Goal: Use online tool/utility: Utilize a website feature to perform a specific function

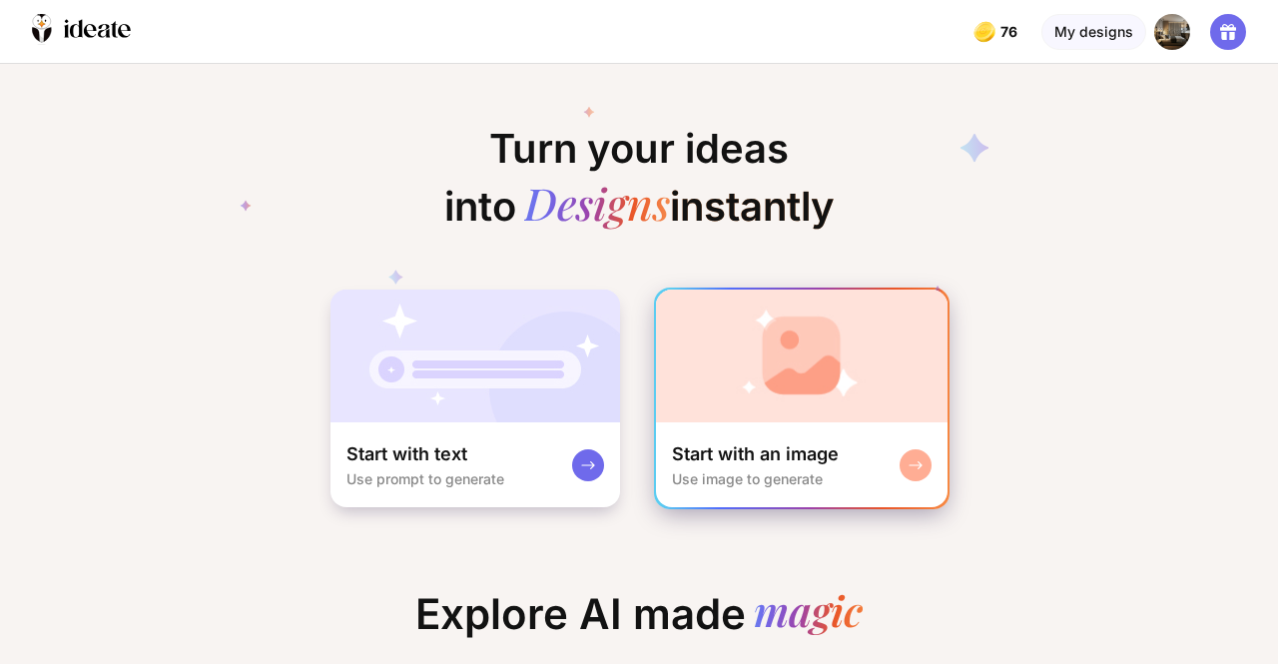
click at [781, 351] on img at bounding box center [801, 355] width 291 height 133
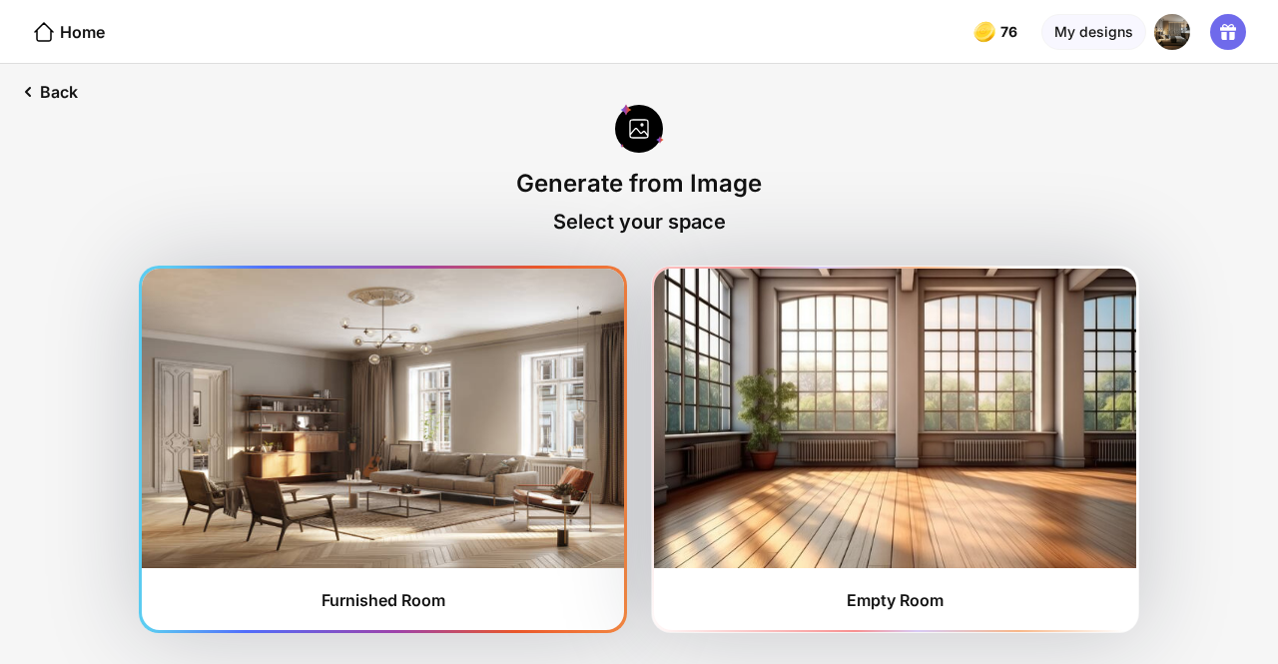
click at [285, 410] on img at bounding box center [383, 418] width 482 height 299
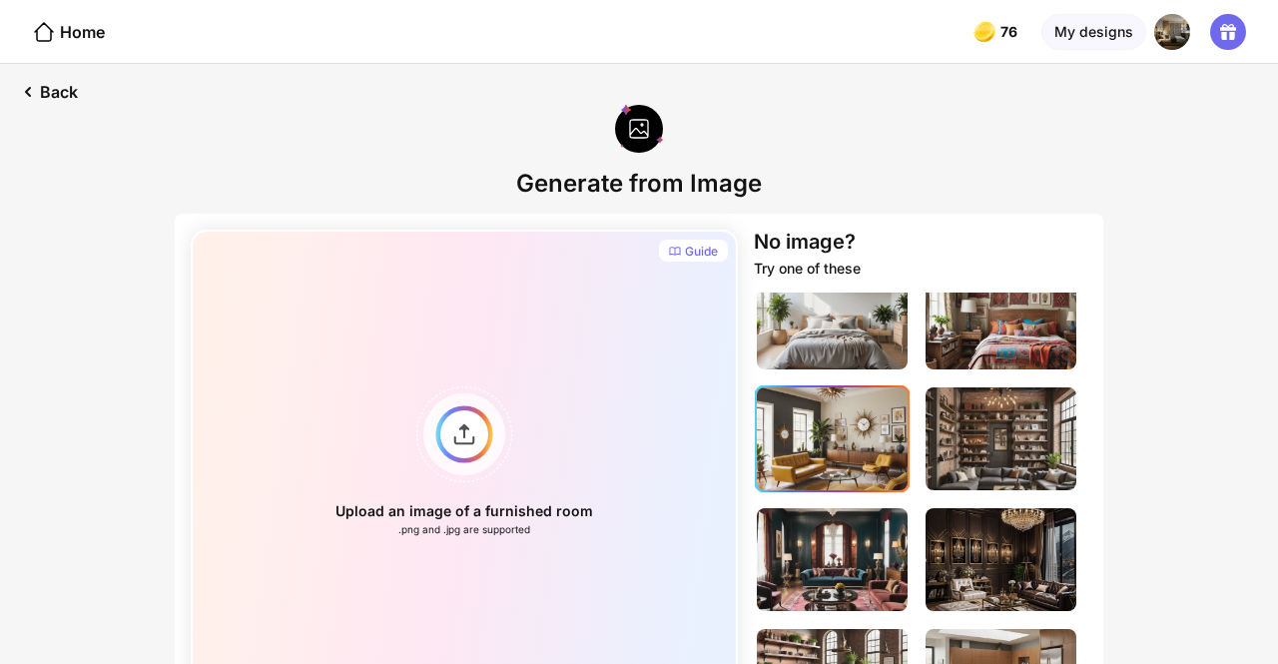
click at [862, 417] on img at bounding box center [832, 438] width 151 height 103
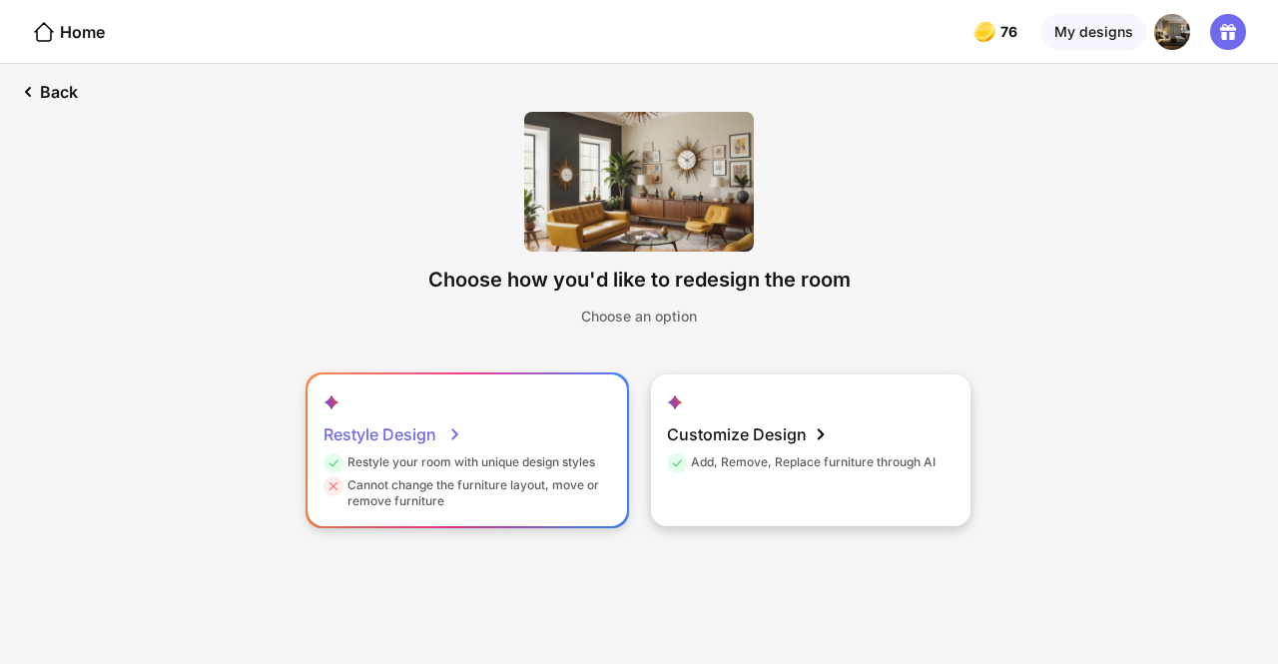
click at [495, 466] on div "Restyle your room with unique design styles" at bounding box center [458, 465] width 271 height 23
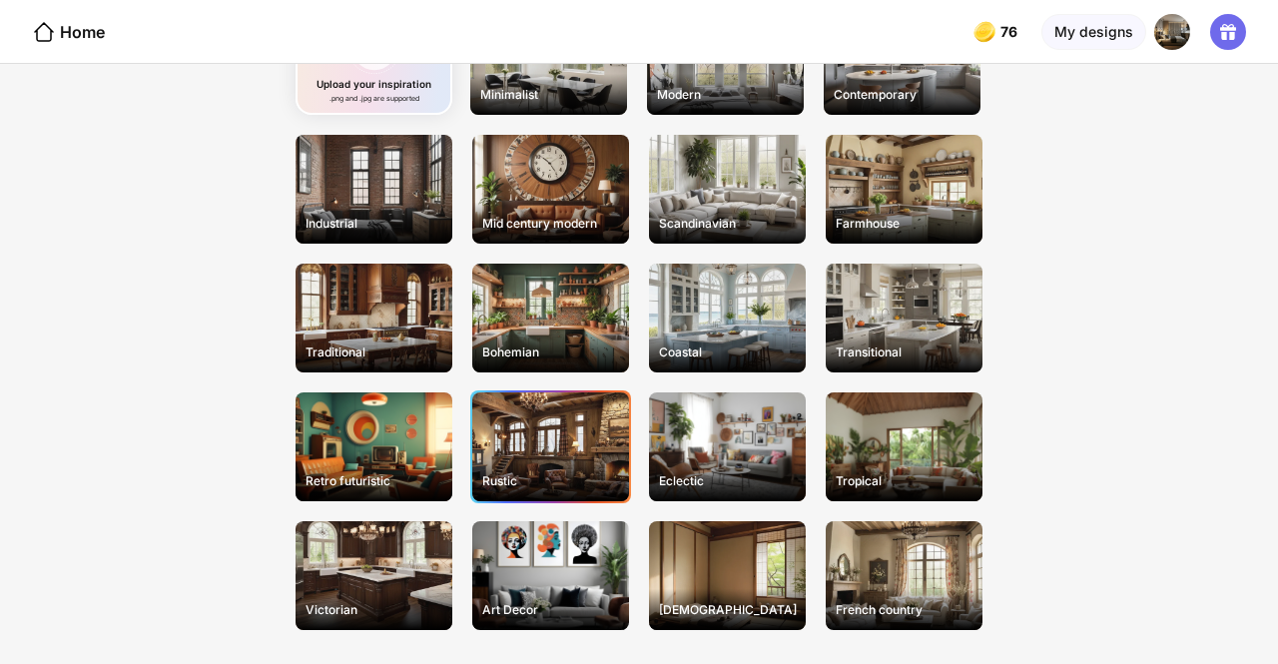
click at [559, 438] on div "Rustic" at bounding box center [550, 446] width 157 height 109
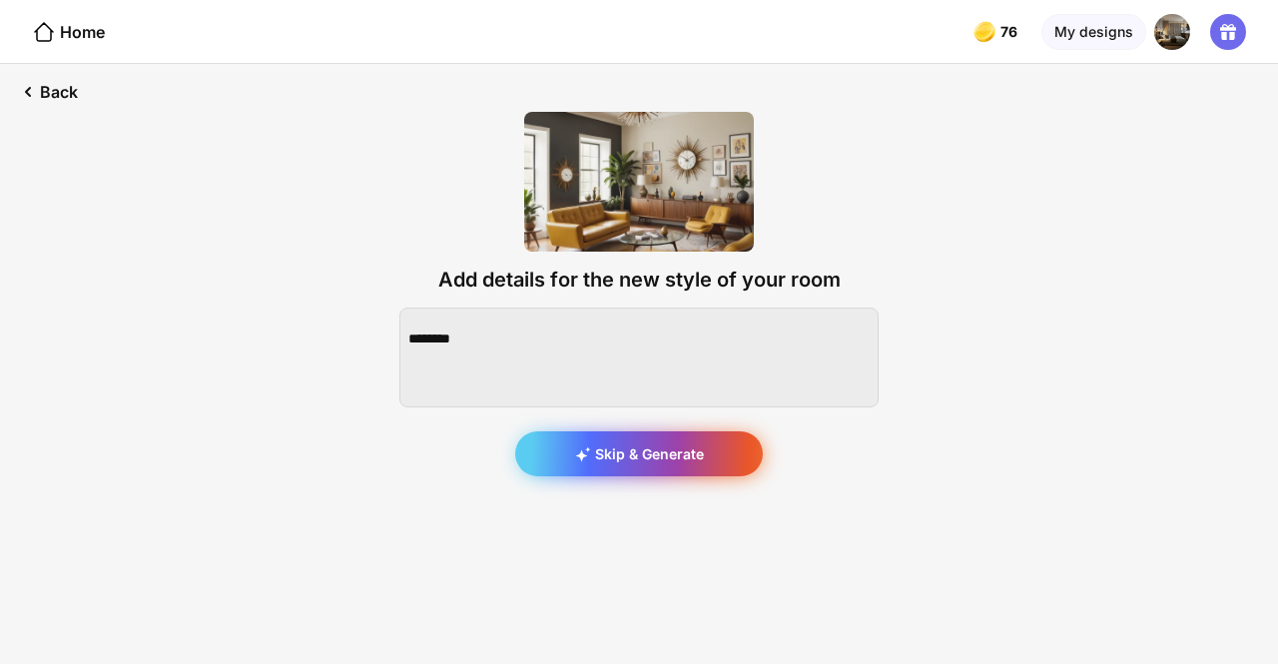
click at [621, 462] on div "Skip & Generate" at bounding box center [639, 453] width 248 height 45
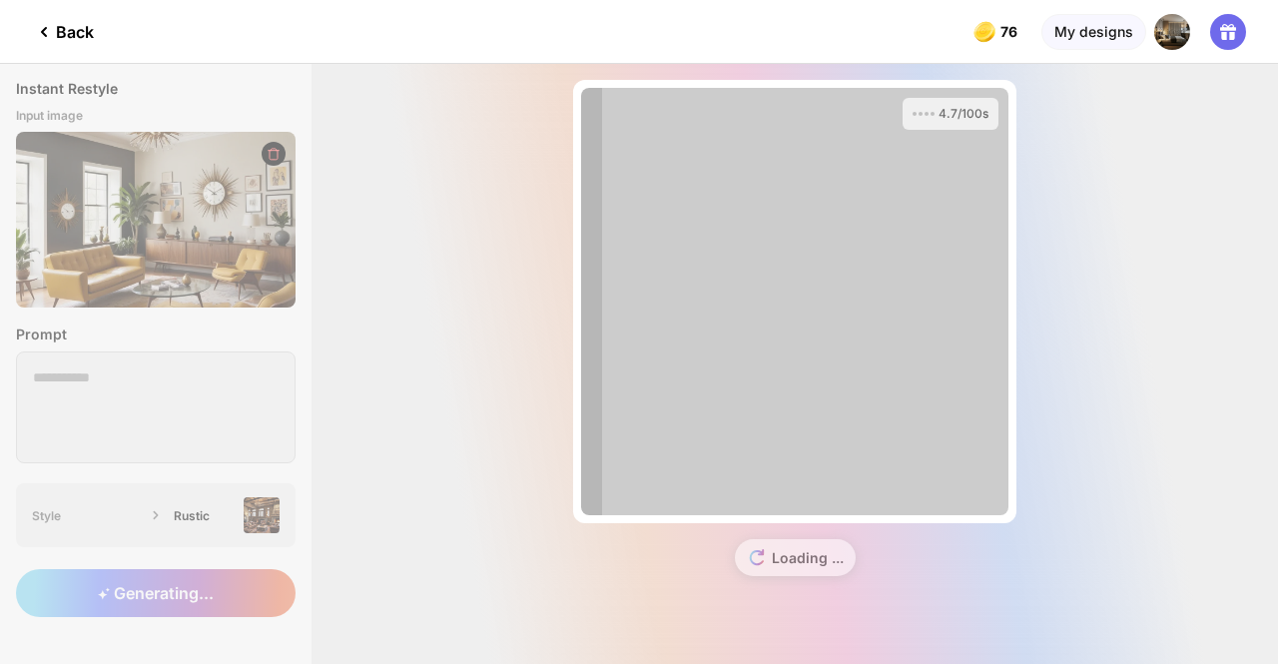
click at [445, 416] on div "4.7/100s Almost there... Edit Design Loading ..." at bounding box center [794, 364] width 966 height 600
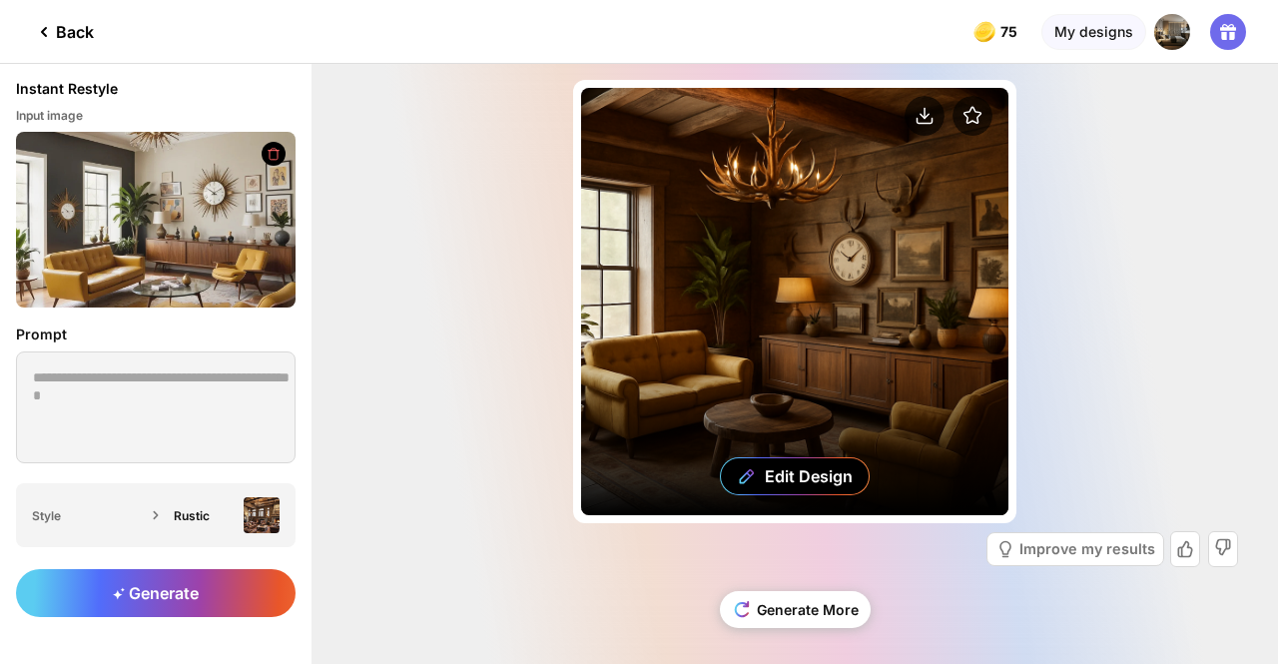
click at [670, 316] on div "Edit Design" at bounding box center [794, 301] width 427 height 427
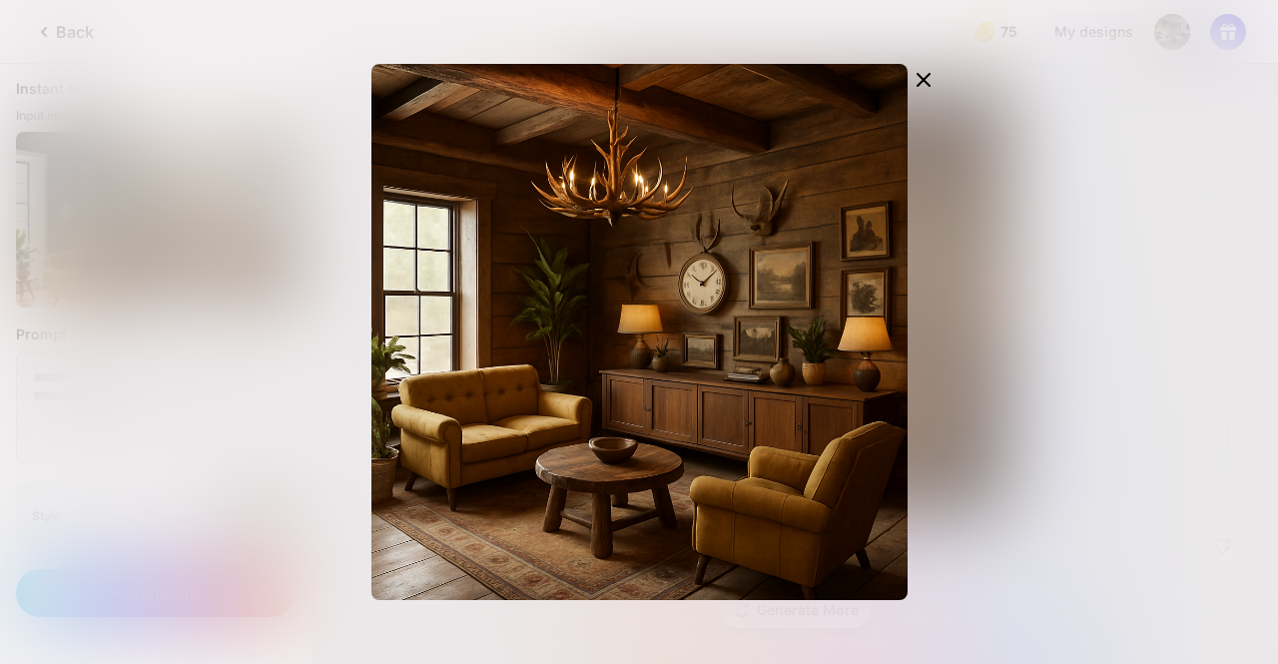
click at [1023, 290] on div "Edit Design" at bounding box center [639, 332] width 1278 height 664
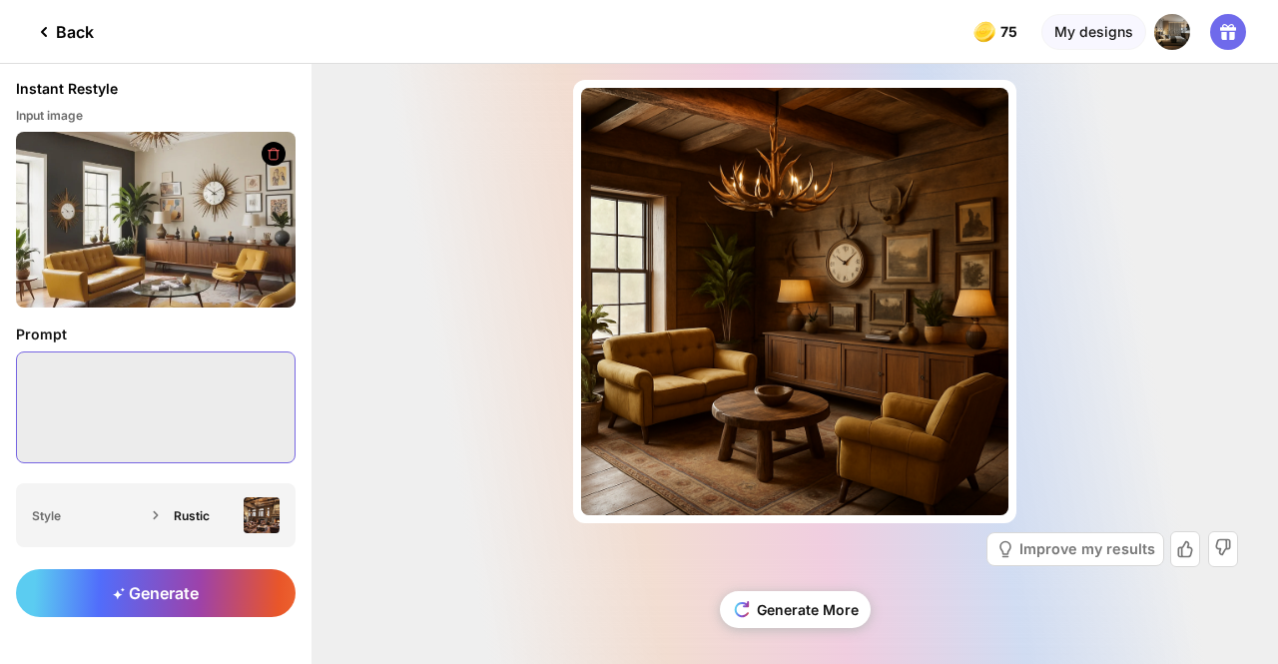
click at [245, 390] on textarea at bounding box center [155, 407] width 279 height 112
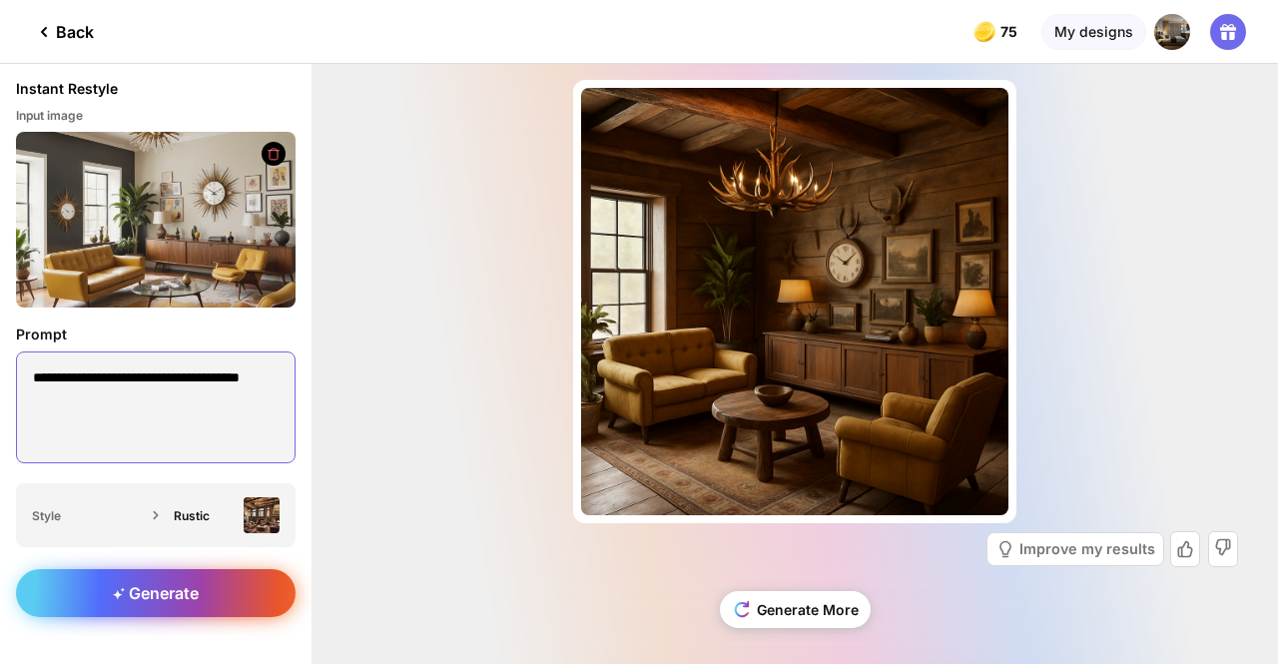
type textarea "**********"
click at [164, 598] on span "Generate" at bounding box center [156, 593] width 86 height 20
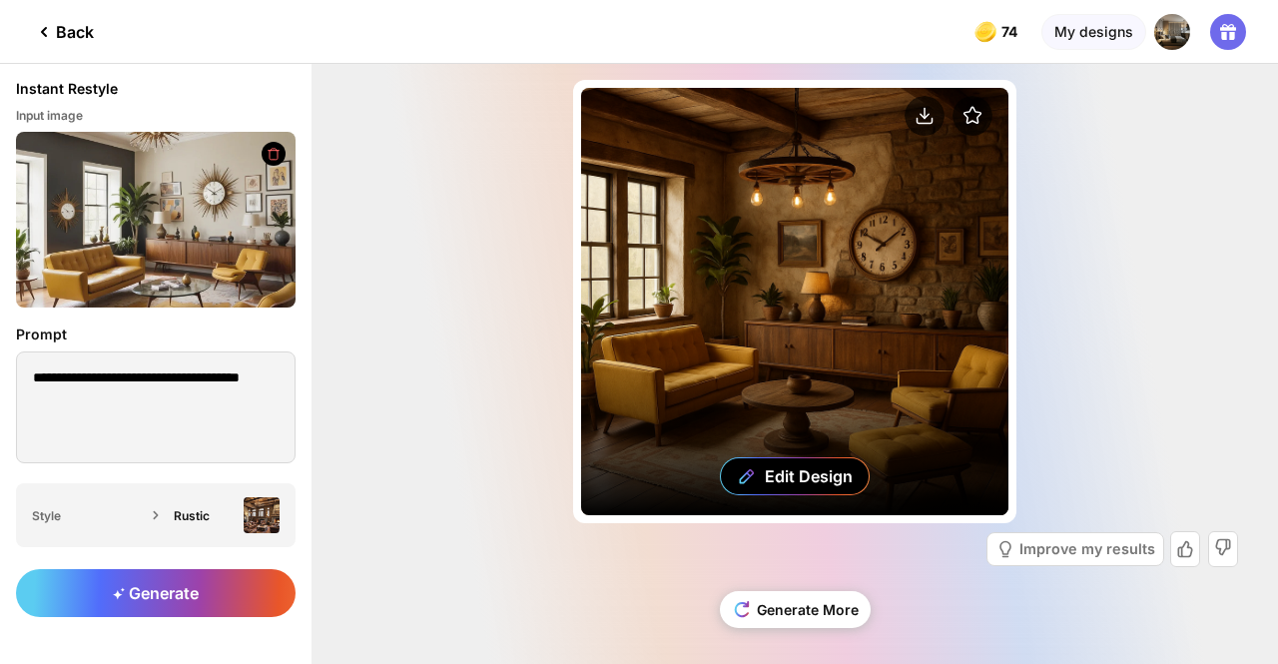
click at [717, 181] on div "Edit Design" at bounding box center [794, 301] width 427 height 427
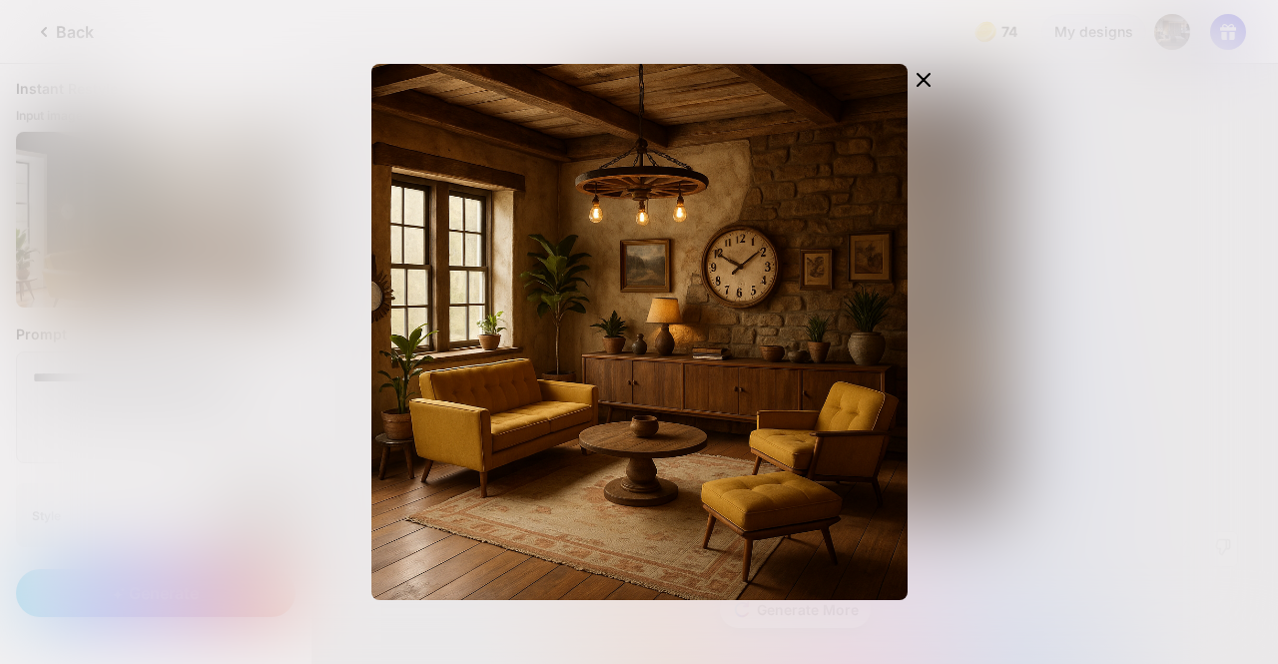
click at [284, 242] on div "Edit Design" at bounding box center [639, 332] width 1278 height 664
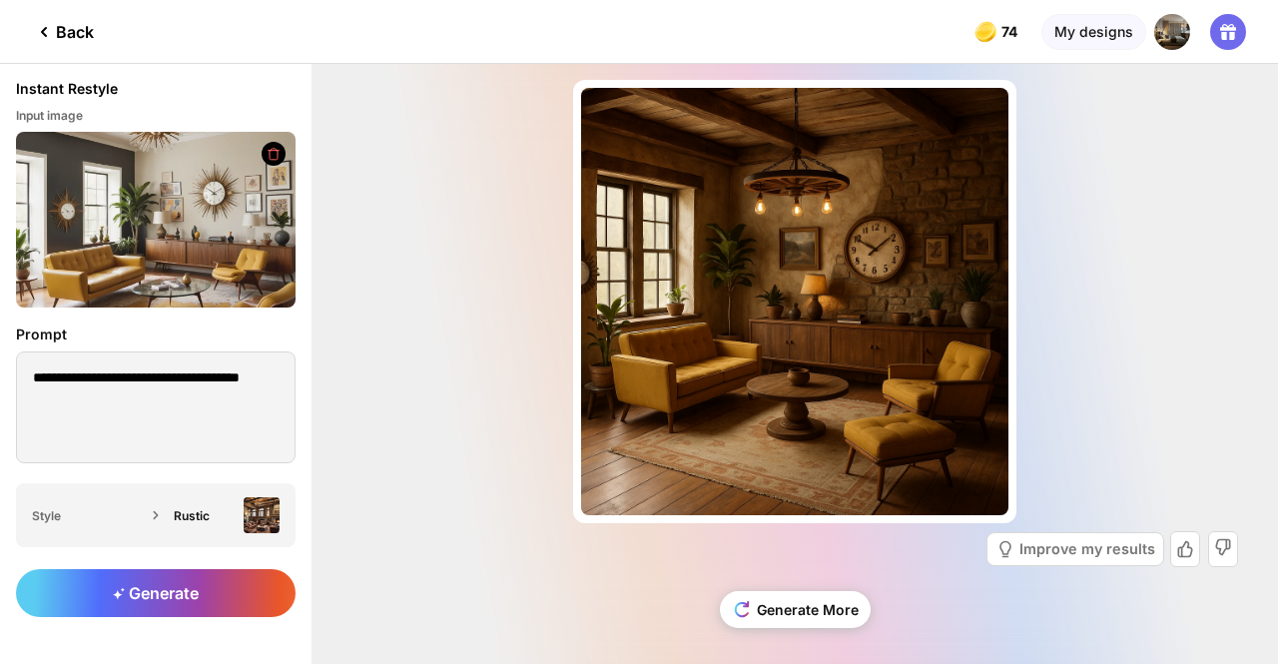
click at [419, 387] on div "Almost there... Edit Design Improve my results Generate More" at bounding box center [794, 364] width 966 height 600
click at [242, 514] on div "Rustic" at bounding box center [223, 515] width 114 height 36
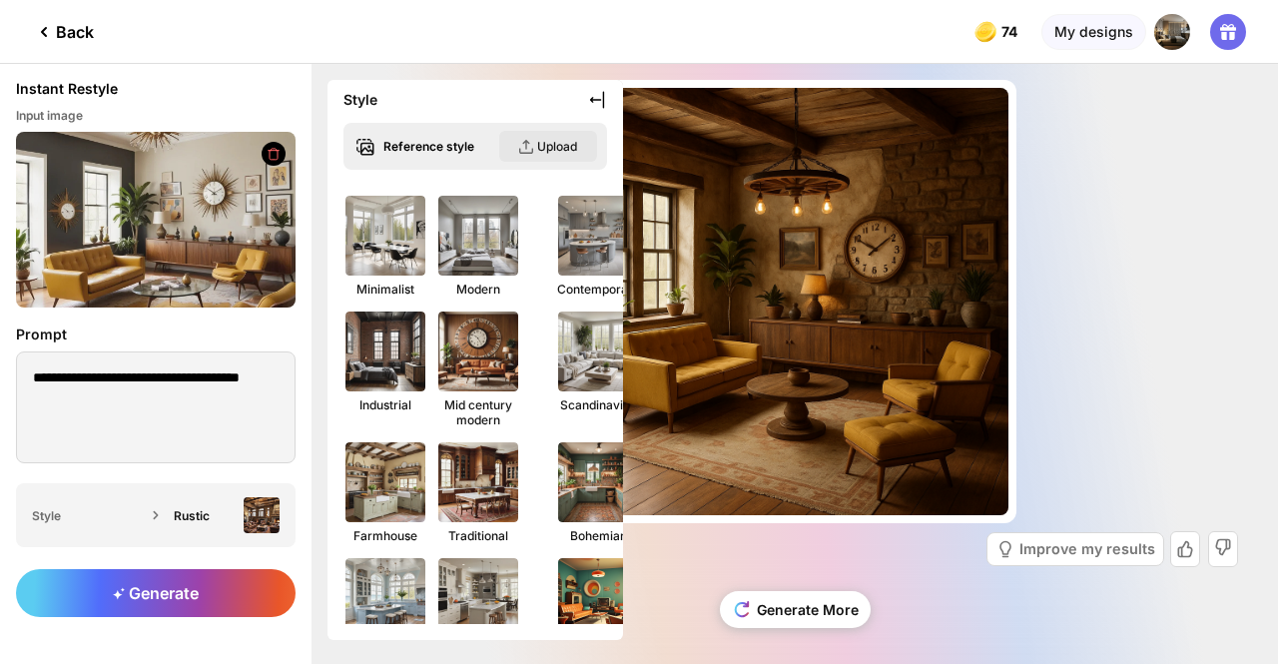
click at [546, 143] on div "Upload" at bounding box center [557, 146] width 40 height 15
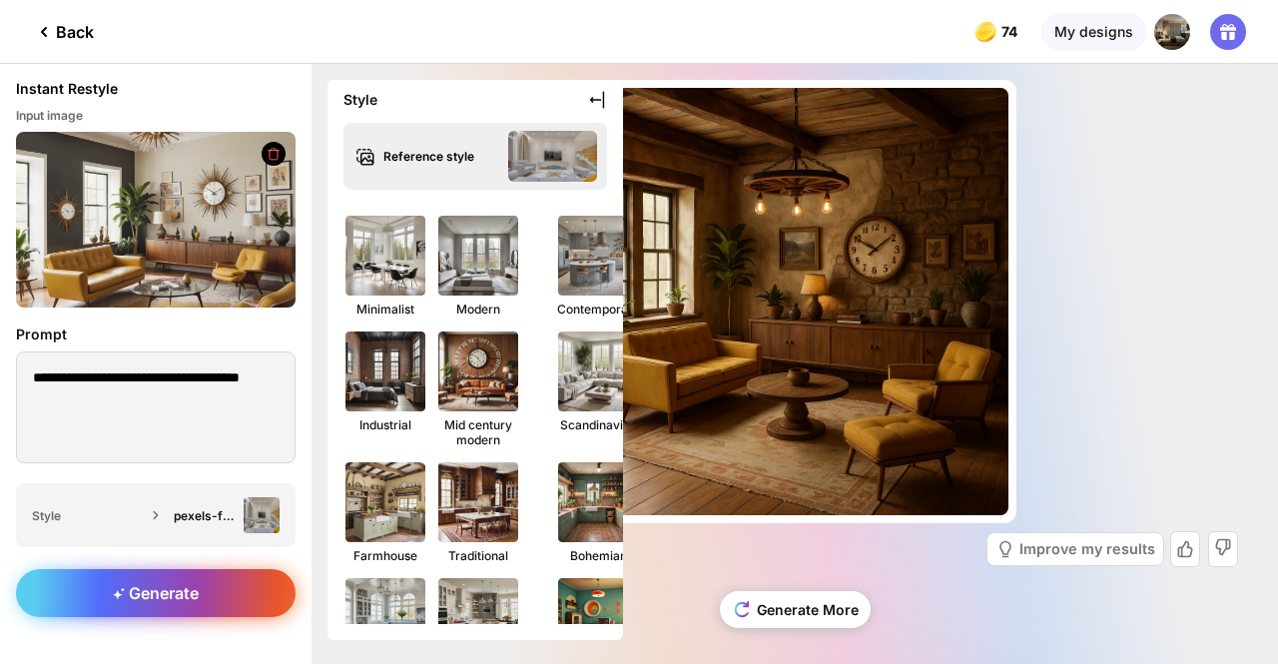
click at [192, 596] on span "Generate" at bounding box center [156, 593] width 86 height 20
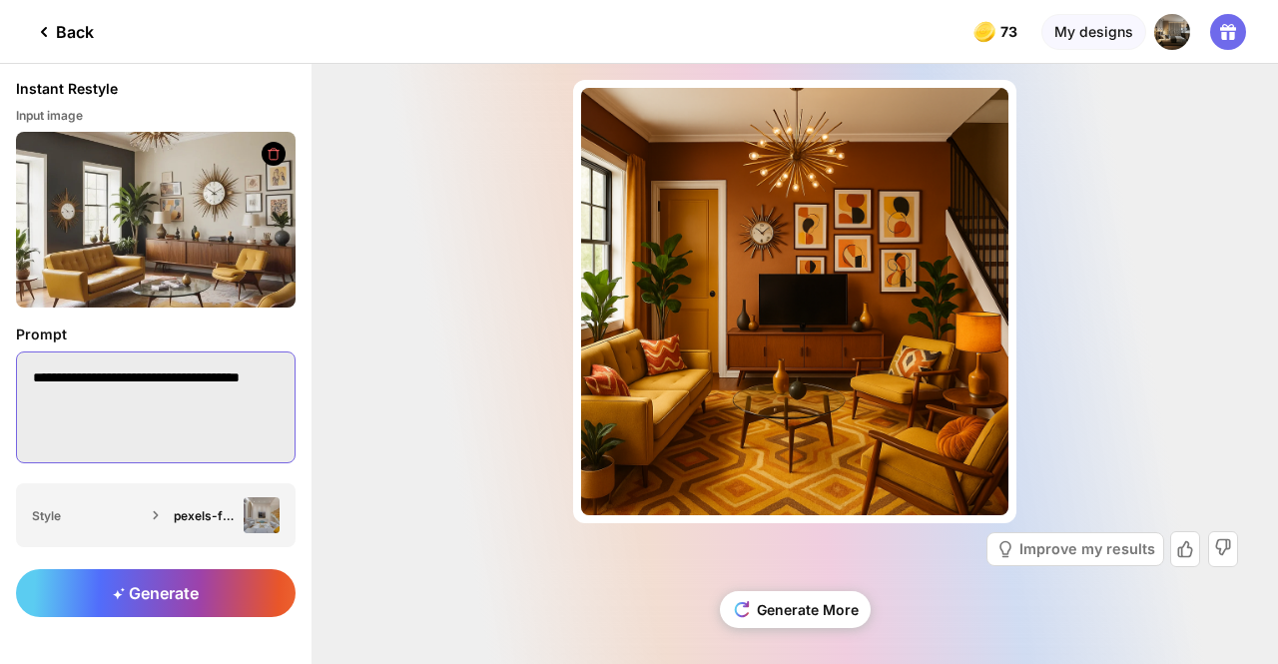
click at [202, 414] on textarea "**********" at bounding box center [155, 407] width 279 height 112
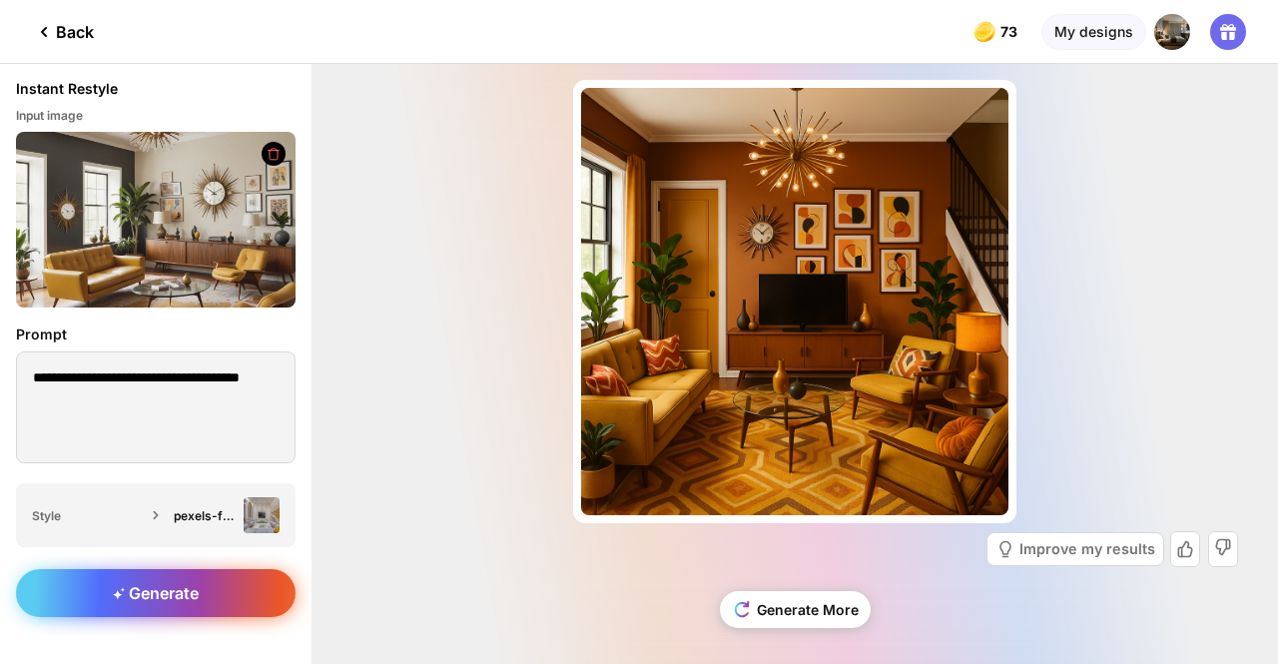
click at [176, 588] on span "Generate" at bounding box center [156, 593] width 86 height 20
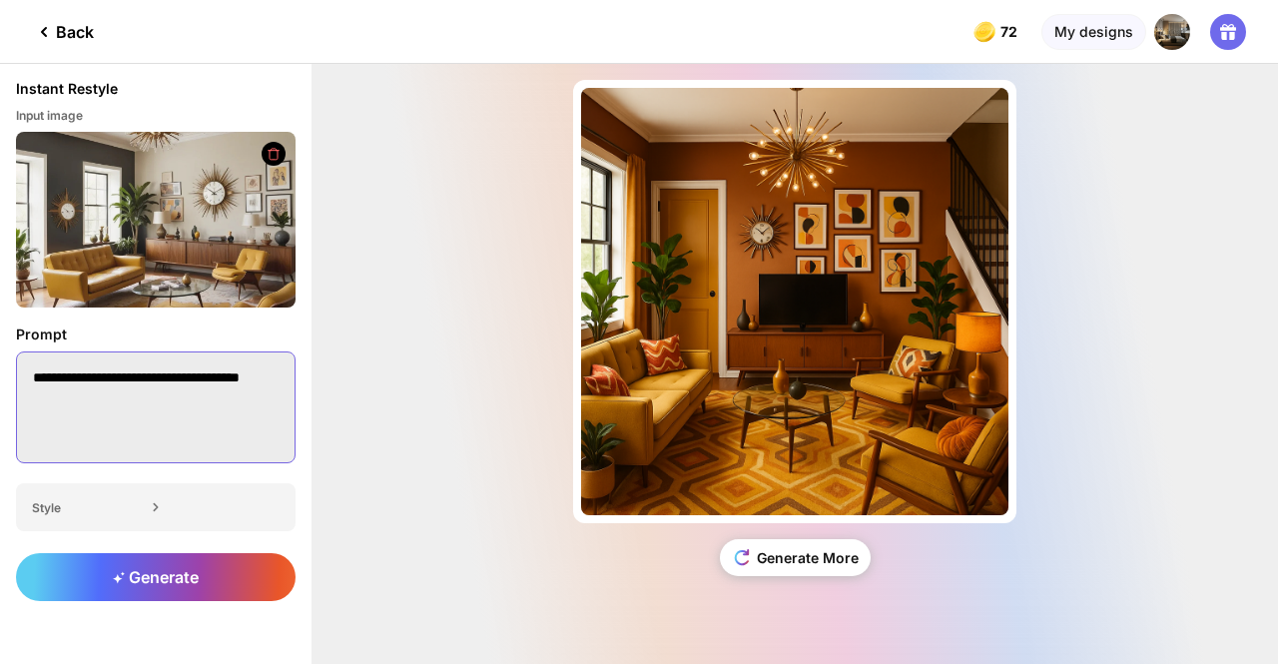
click at [228, 430] on textarea "**********" at bounding box center [155, 407] width 279 height 112
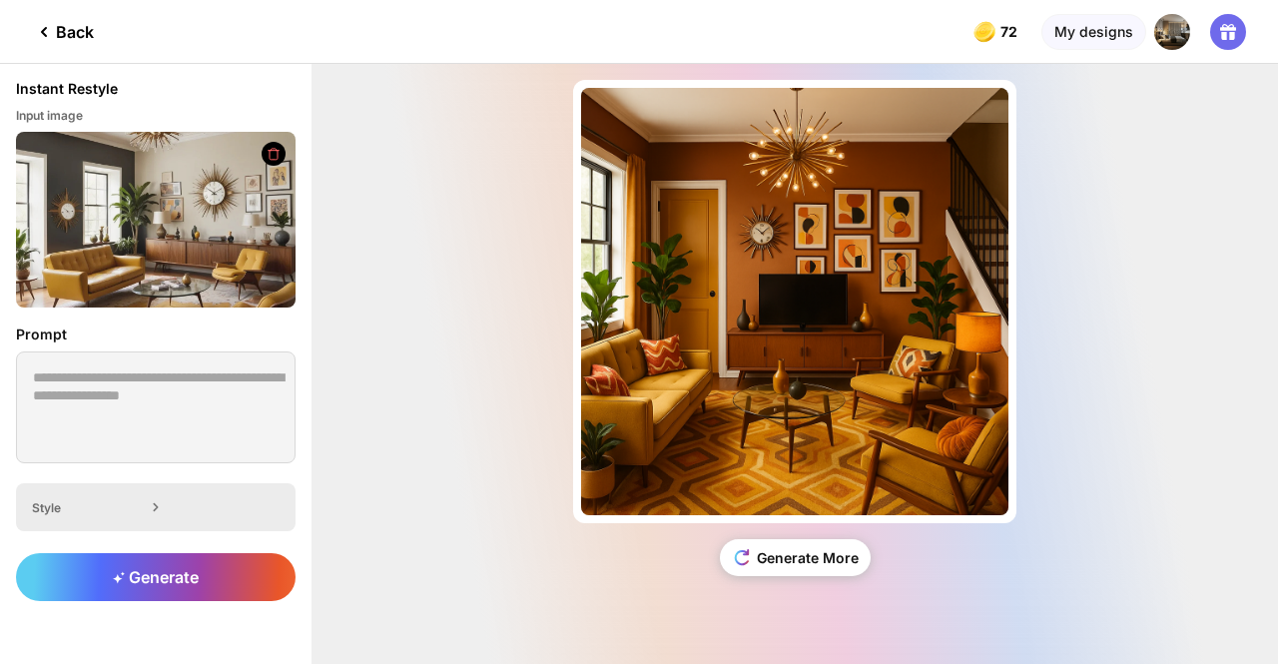
click at [231, 510] on div "Style" at bounding box center [155, 507] width 279 height 48
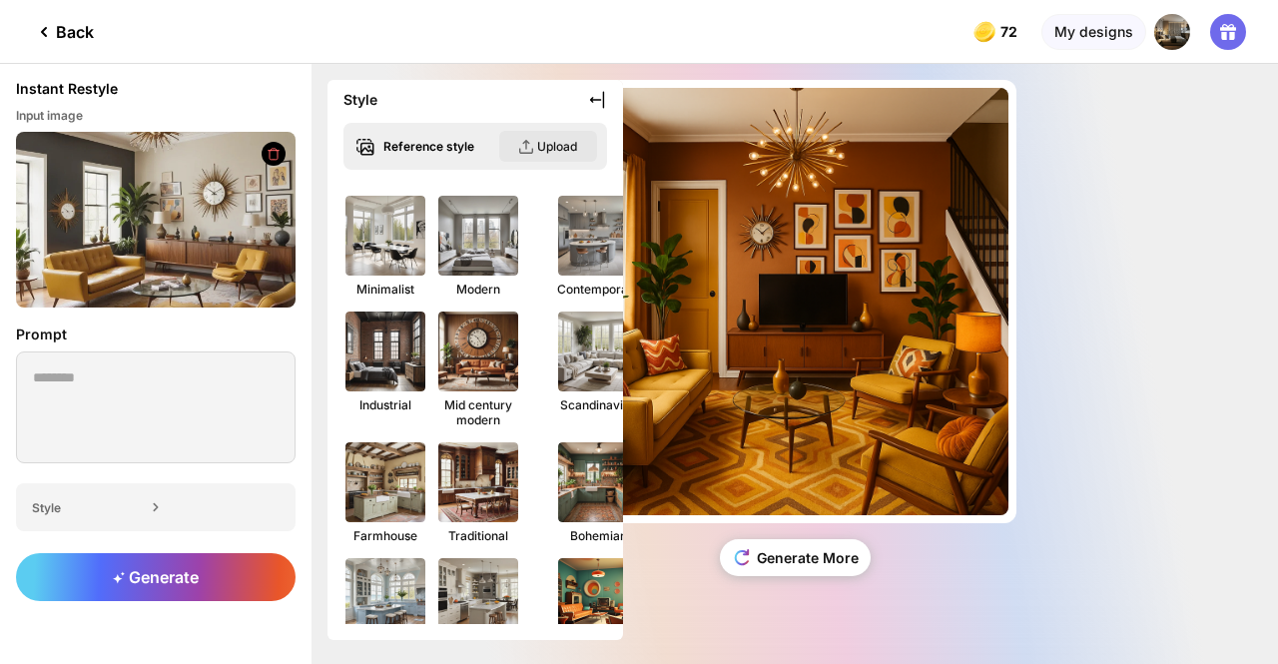
click at [539, 143] on div "Upload" at bounding box center [557, 146] width 40 height 15
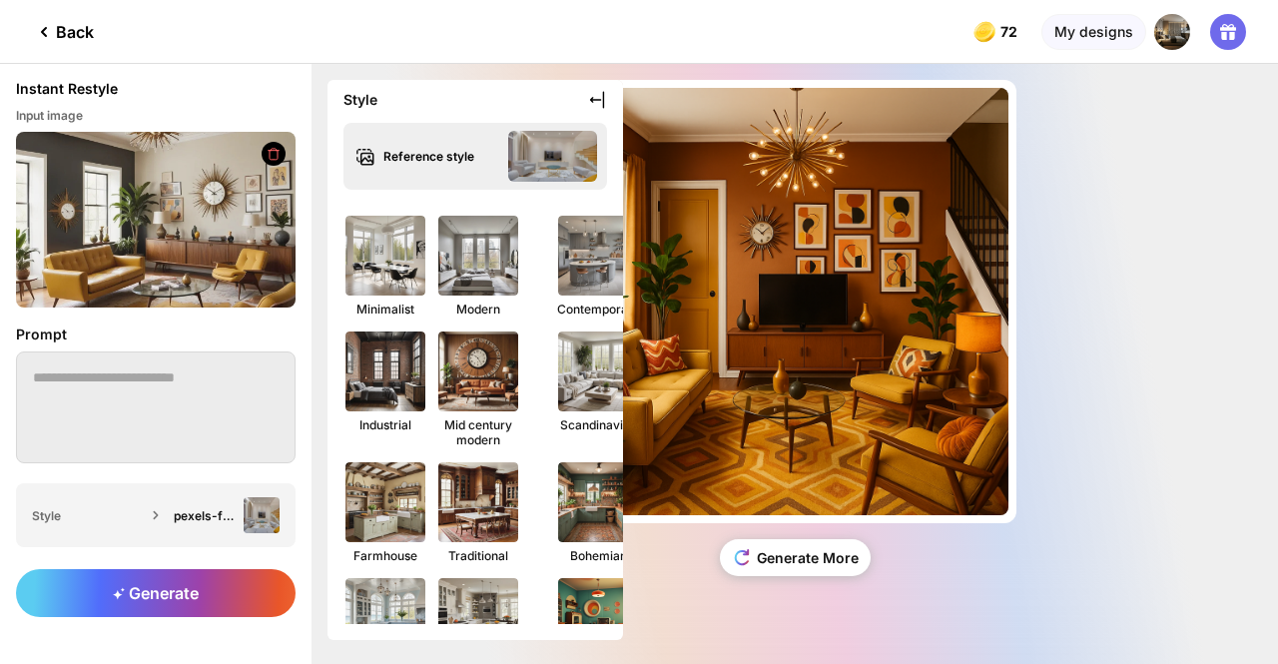
click at [150, 470] on div "Prompt" at bounding box center [155, 395] width 311 height 176
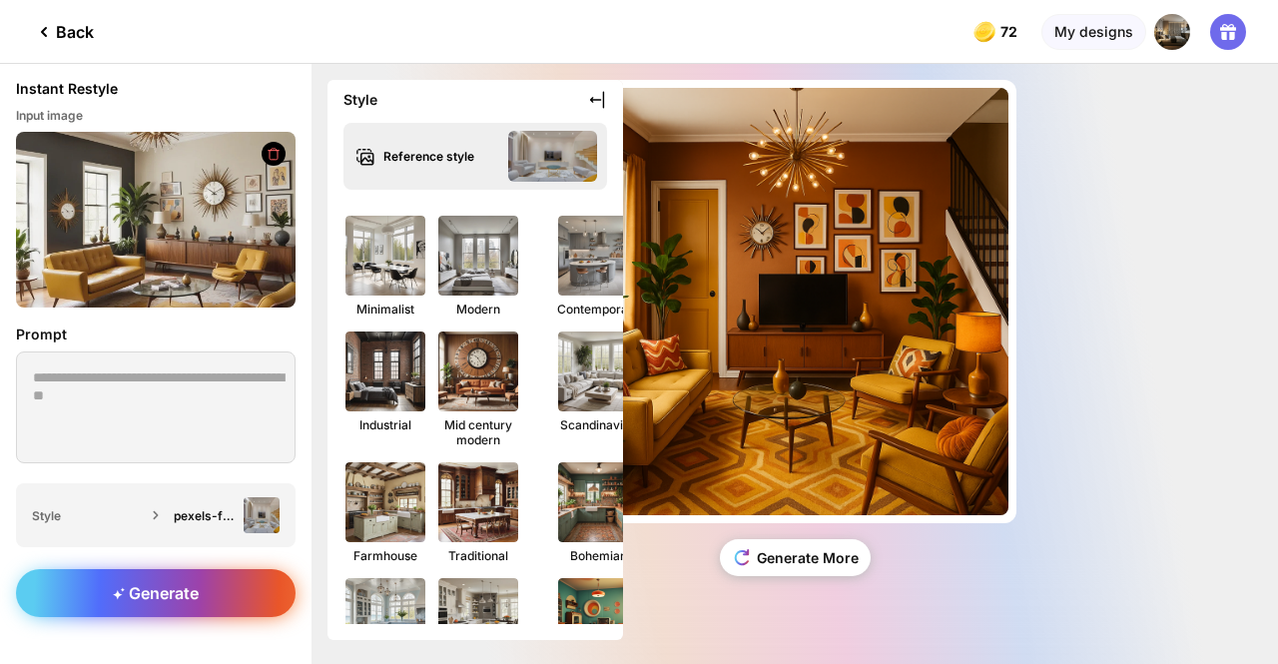
click at [208, 590] on div "Generate" at bounding box center [155, 593] width 279 height 48
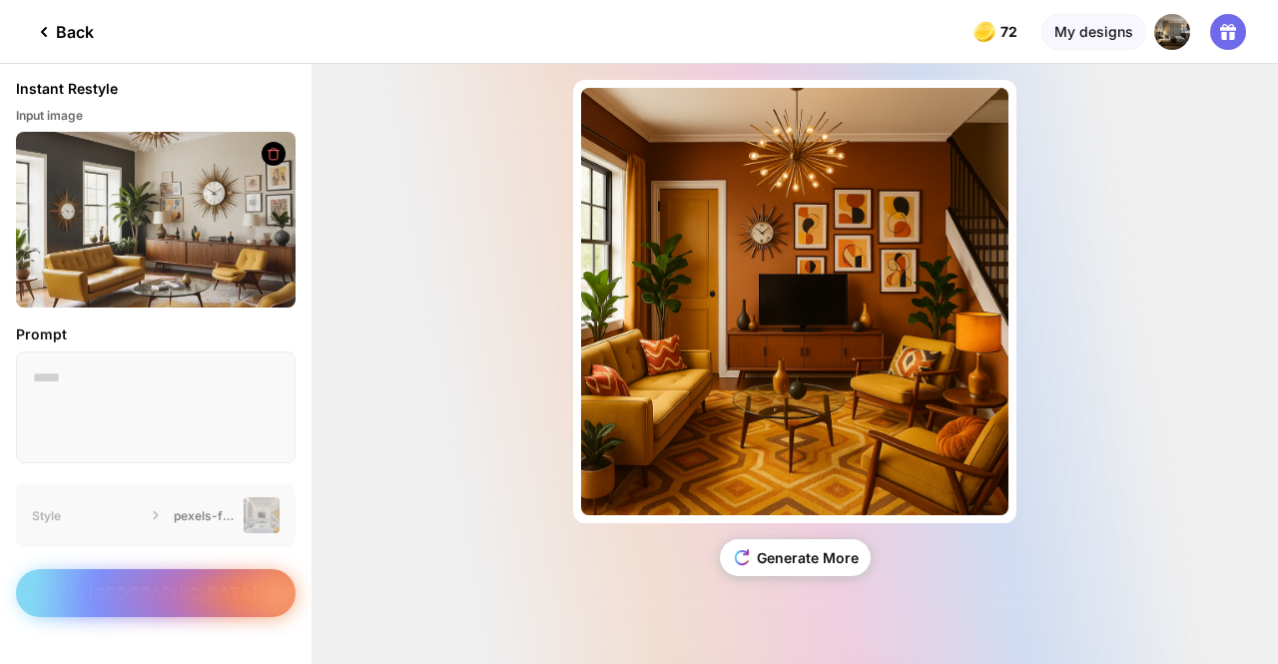
click at [208, 590] on div "In [GEOGRAPHIC_DATA]" at bounding box center [155, 608] width 311 height 111
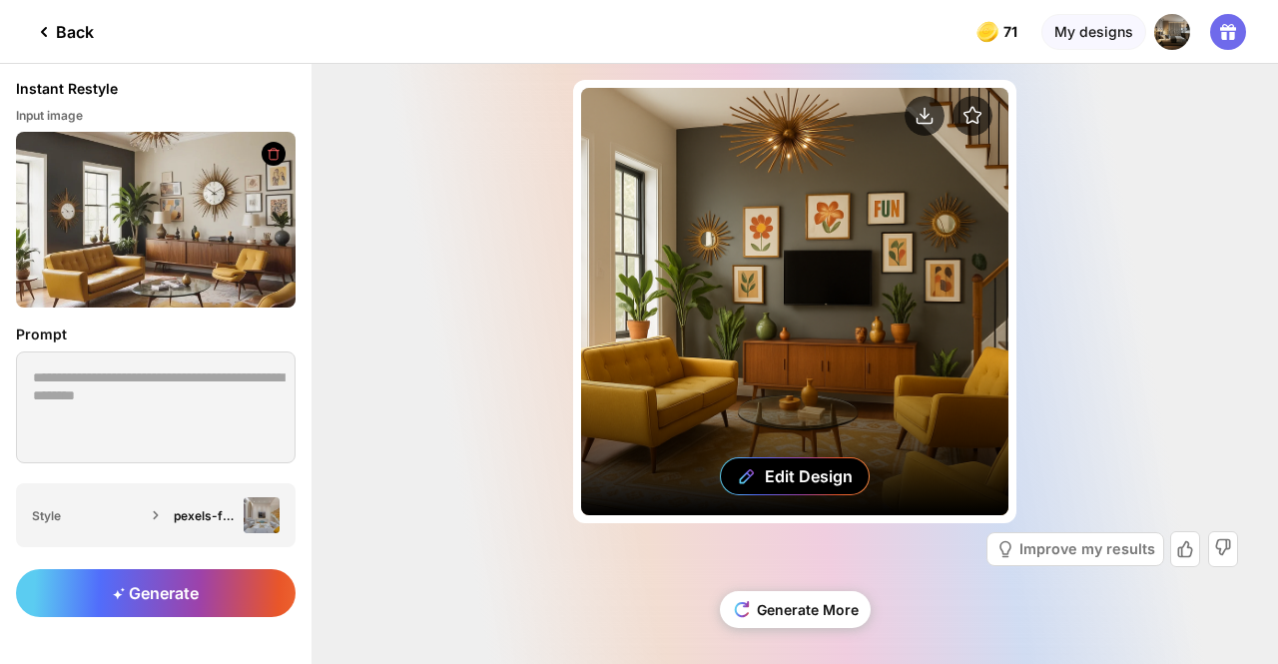
click at [828, 308] on div "Edit Design" at bounding box center [794, 301] width 427 height 427
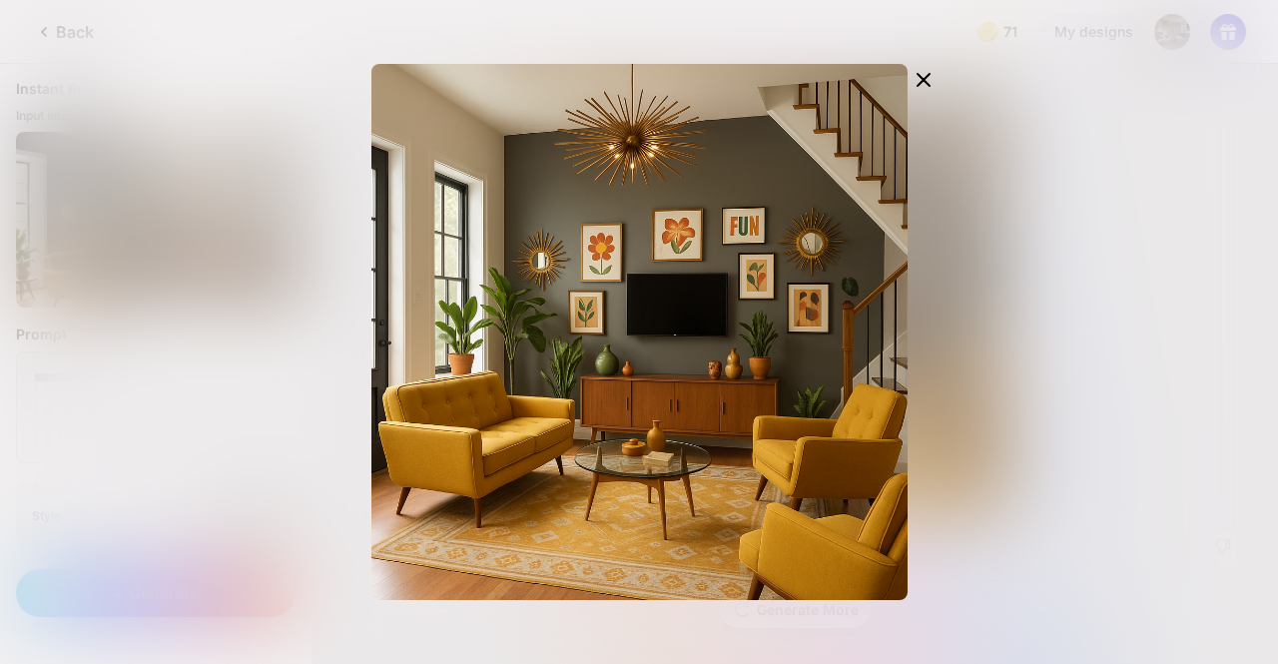
click at [1025, 300] on div "Edit Design" at bounding box center [639, 332] width 1278 height 664
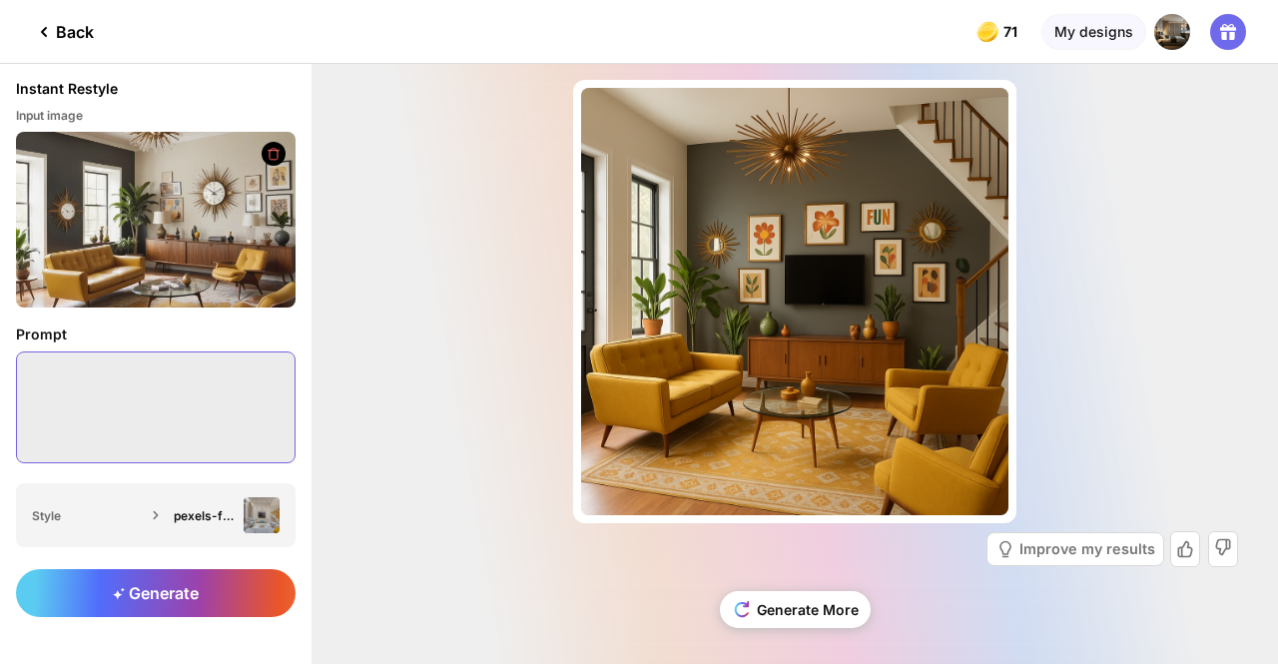
click at [229, 391] on textarea at bounding box center [155, 407] width 279 height 112
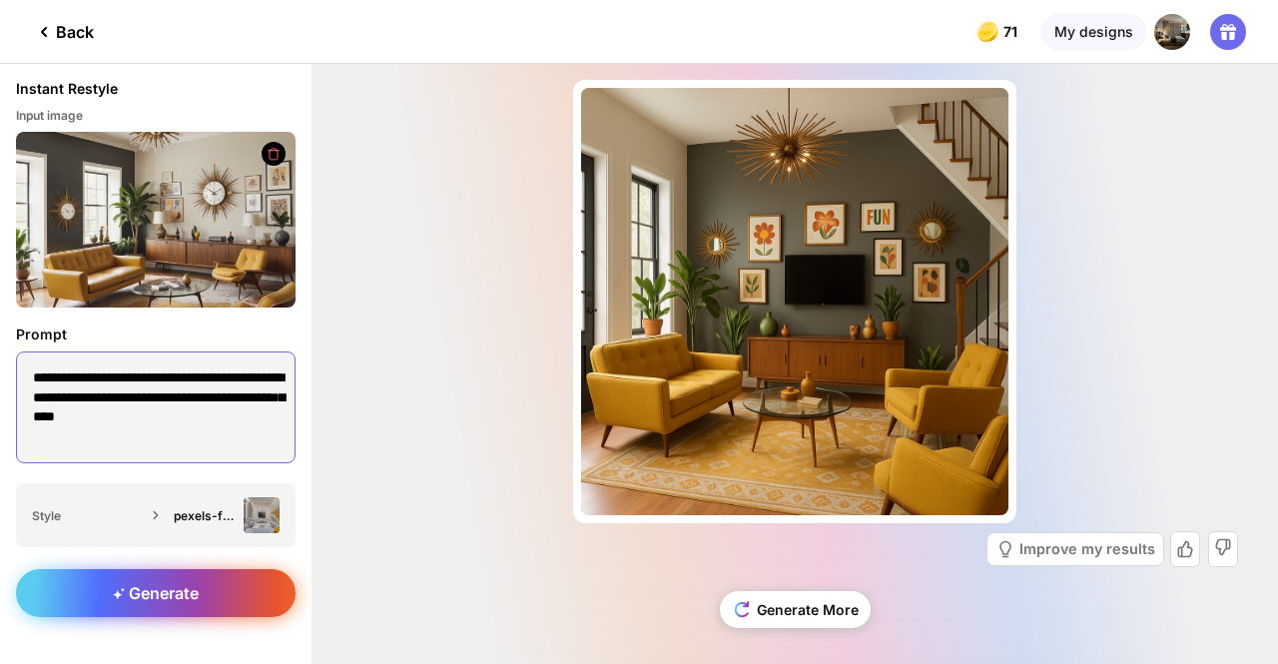
type textarea "**********"
click at [192, 606] on div "Generate" at bounding box center [155, 593] width 279 height 48
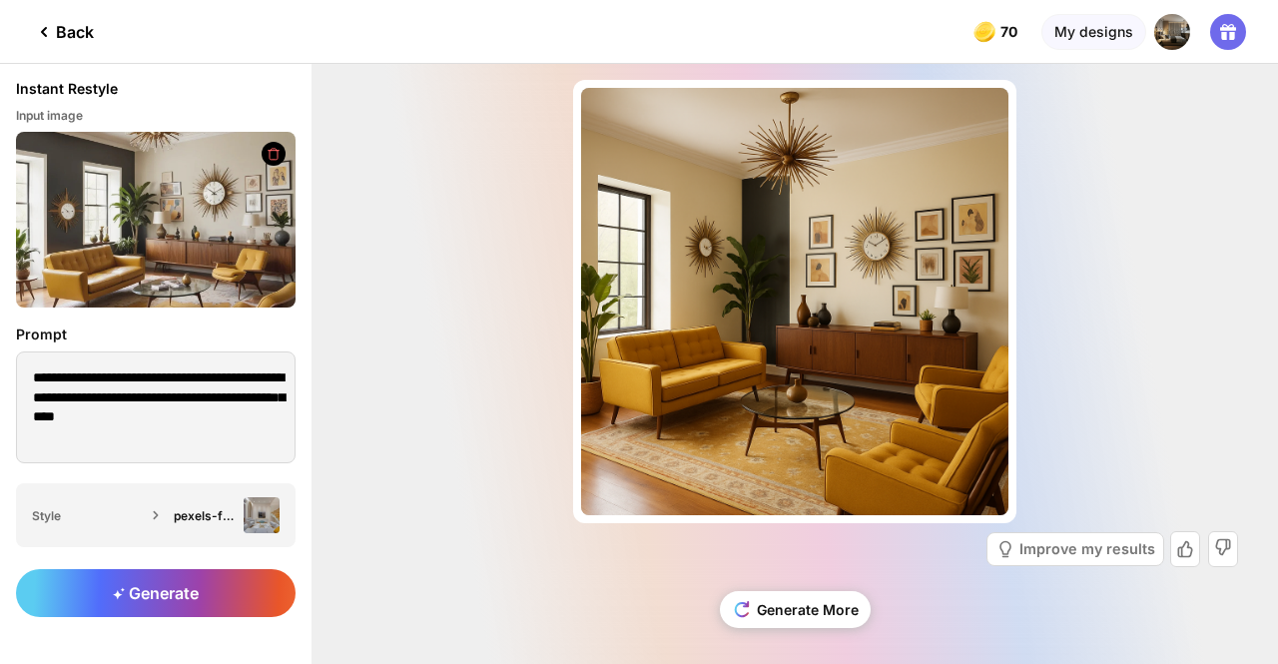
click at [493, 436] on div "Almost there... Edit Design Improve my results Generate More" at bounding box center [794, 364] width 966 height 600
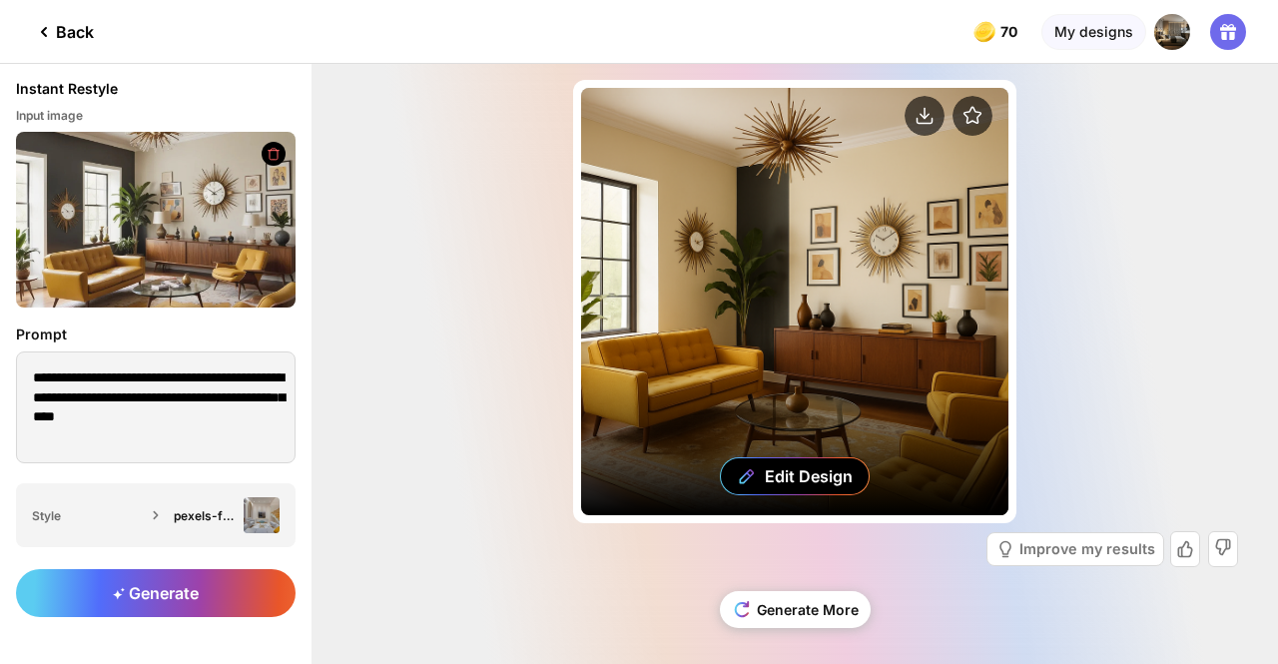
click at [826, 221] on div "Edit Design" at bounding box center [794, 301] width 427 height 427
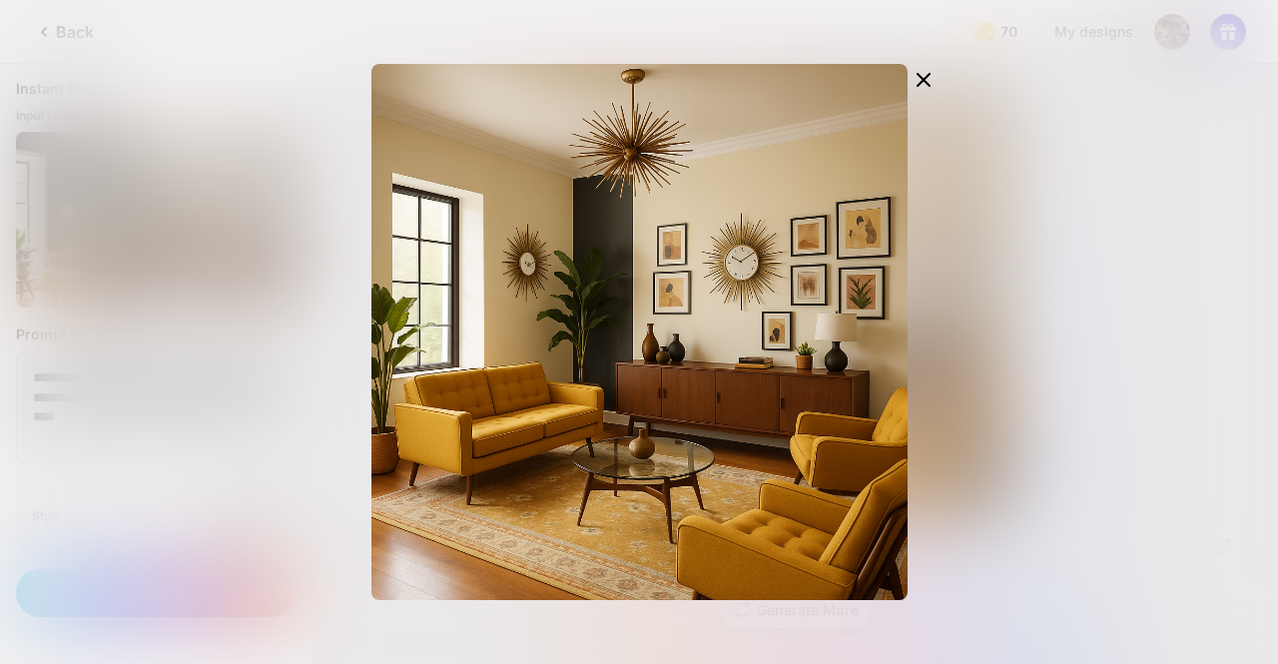
click at [928, 242] on div "Edit Design" at bounding box center [638, 332] width 639 height 536
click at [1011, 255] on div "Edit Design" at bounding box center [639, 332] width 1278 height 664
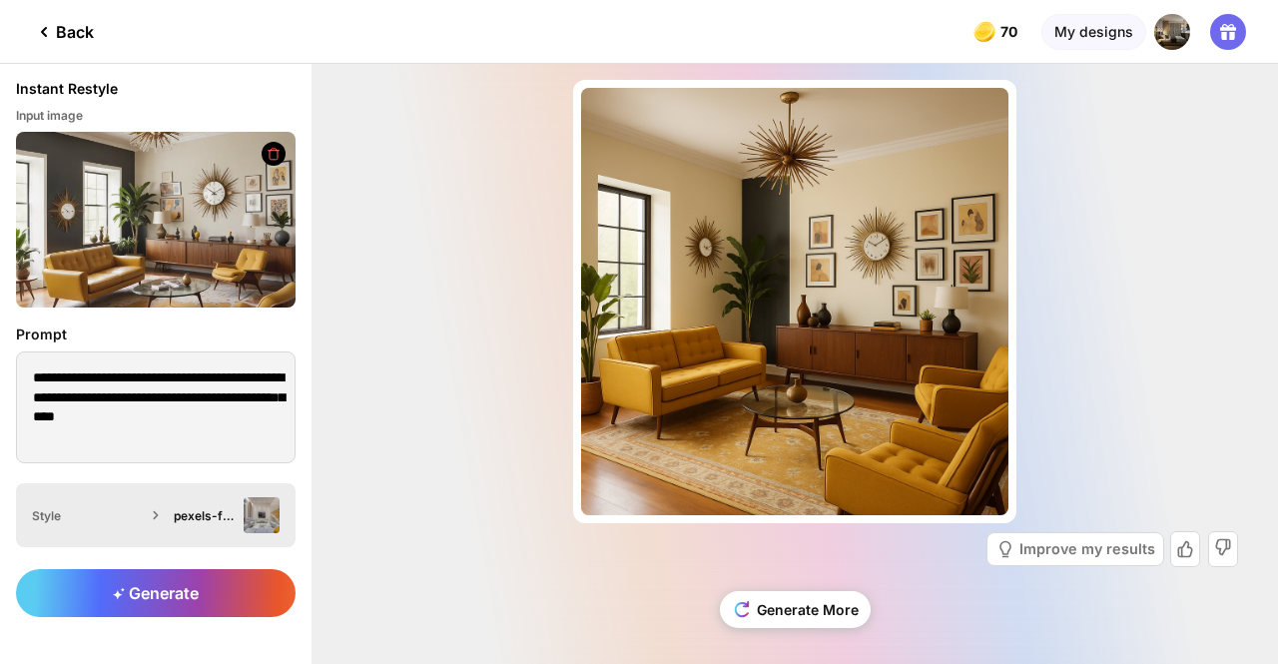
click at [212, 519] on div "pexels-fotoaibe-1669799.jpg" at bounding box center [205, 515] width 62 height 15
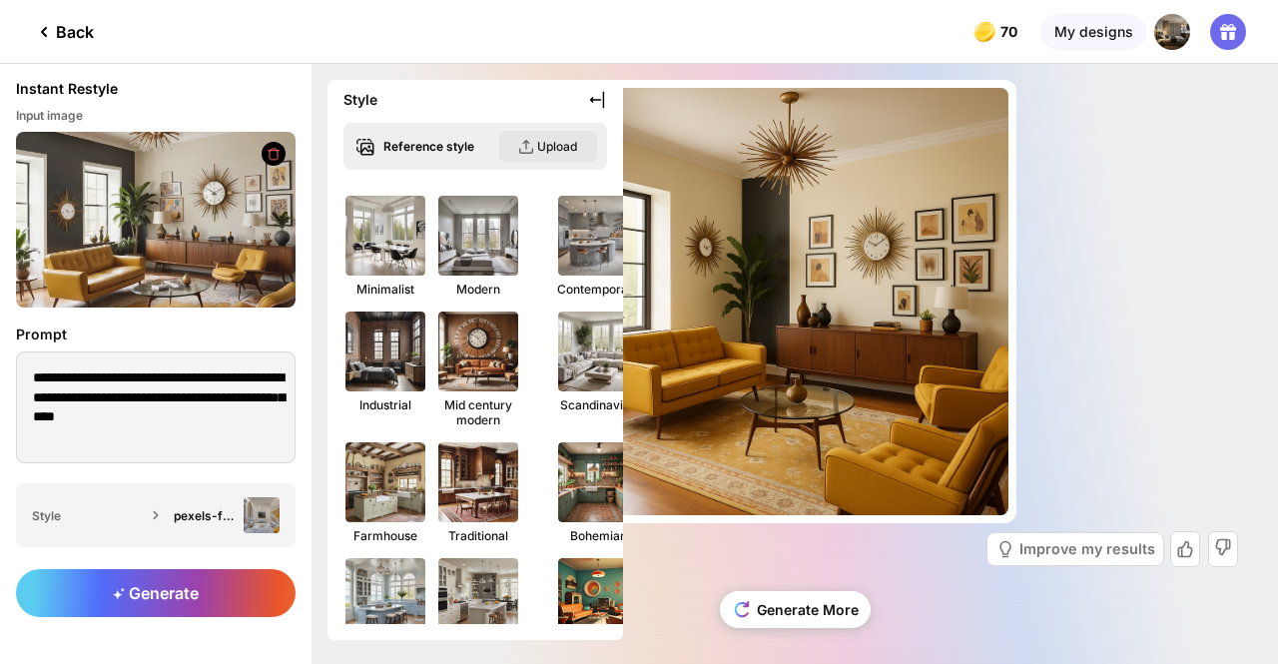
click at [542, 153] on div "Upload" at bounding box center [548, 146] width 98 height 31
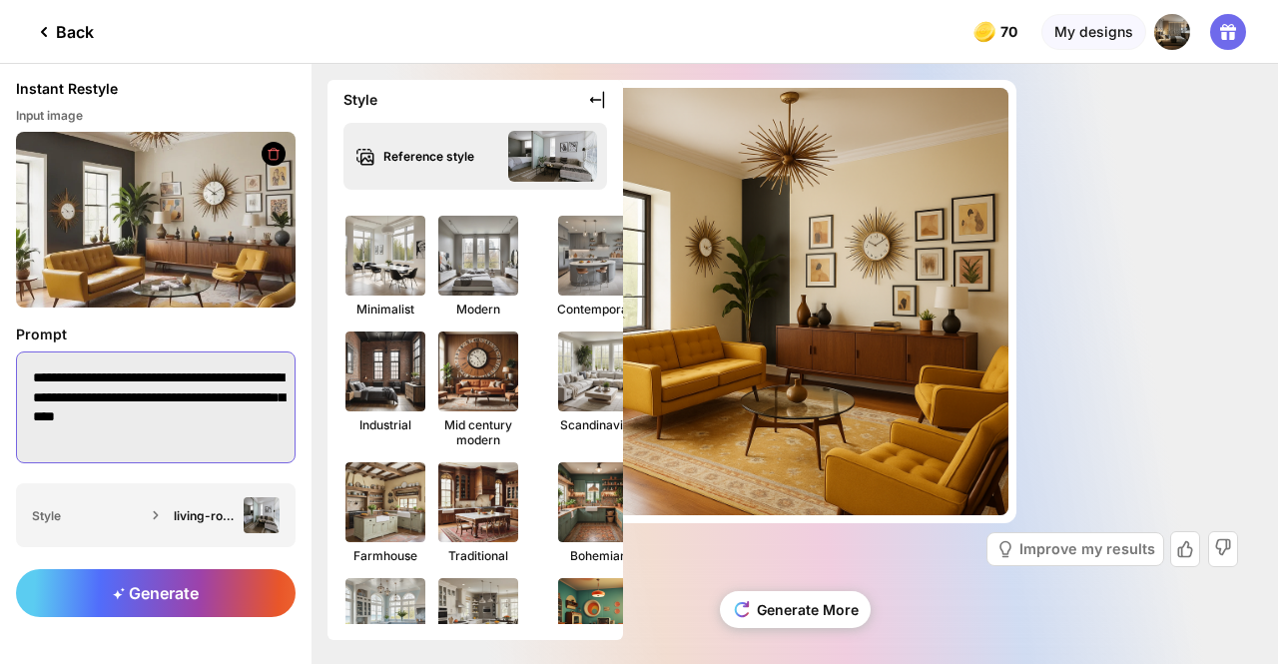
click at [210, 434] on textarea "**********" at bounding box center [155, 407] width 279 height 112
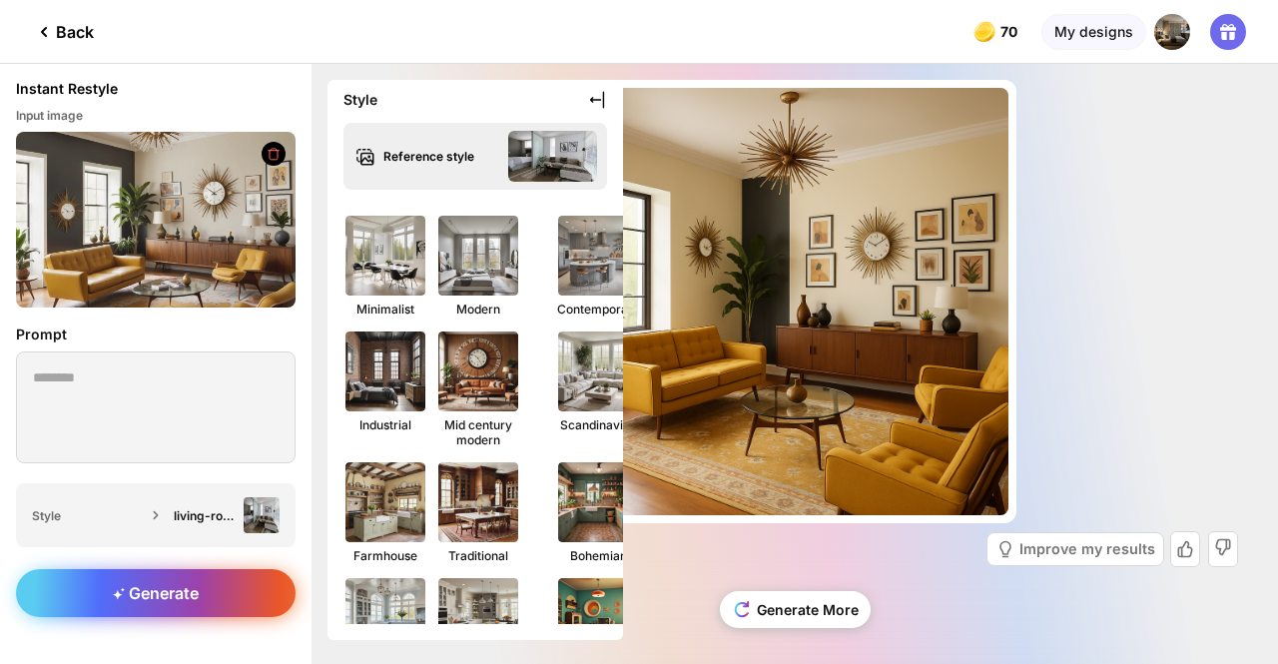
click at [178, 591] on span "Generate" at bounding box center [156, 593] width 86 height 20
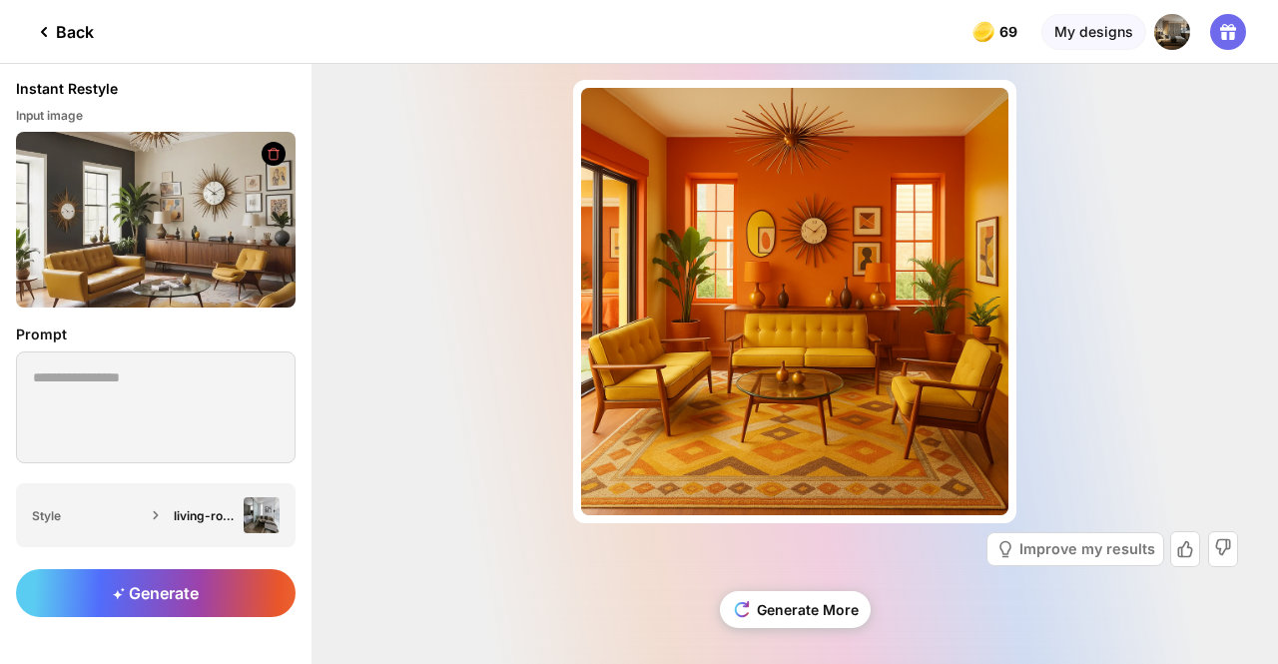
click at [420, 461] on div "Almost there... Edit Design Improve my results Generate More" at bounding box center [794, 364] width 966 height 600
click at [58, 33] on div "Back" at bounding box center [63, 32] width 62 height 24
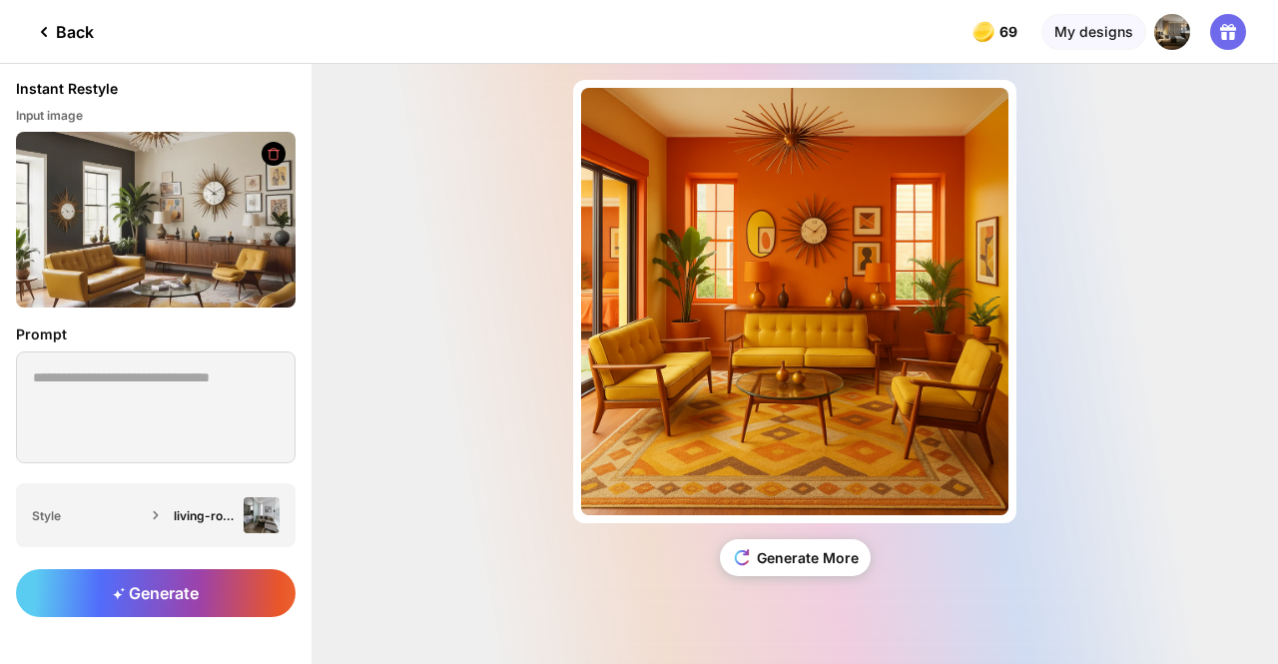
type textarea "**********"
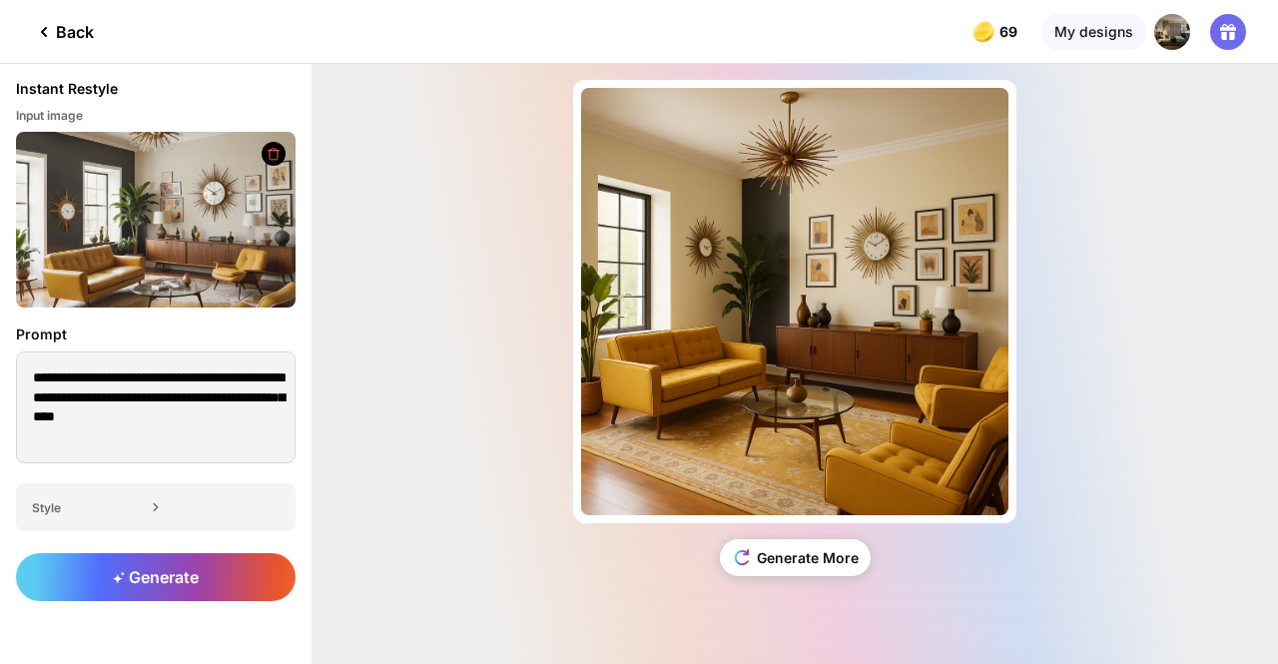
click at [64, 41] on div "Back" at bounding box center [63, 32] width 62 height 24
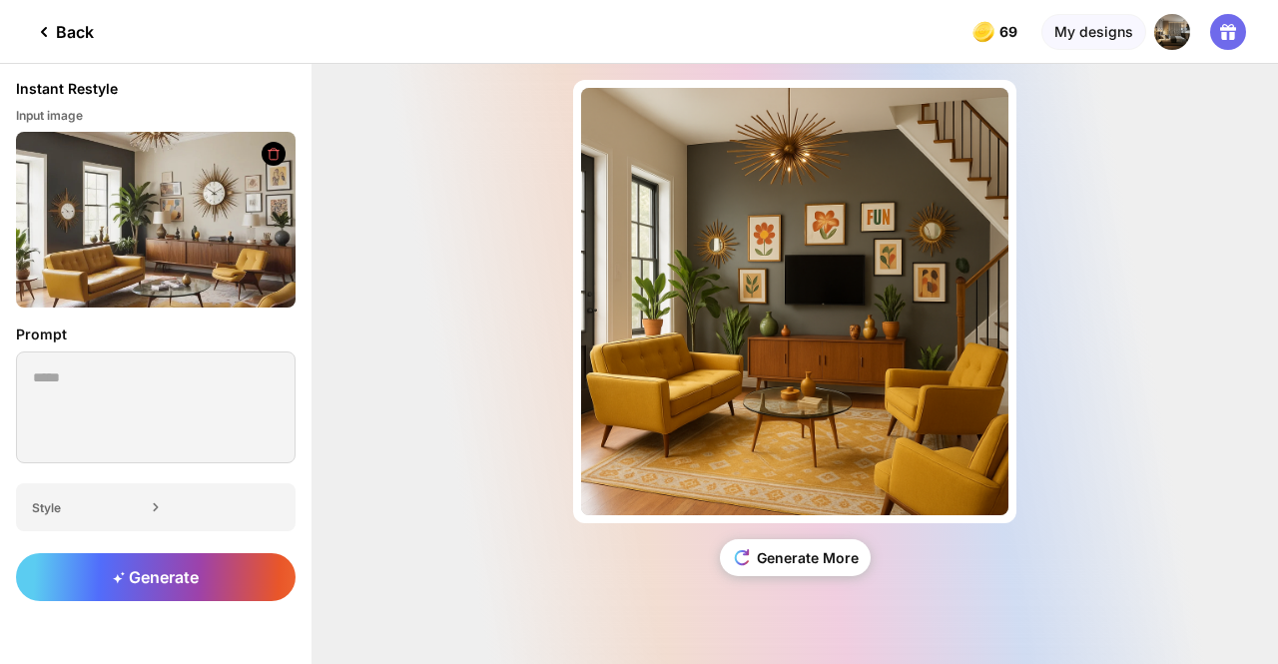
click at [64, 41] on div "Back" at bounding box center [63, 32] width 62 height 24
type textarea "**********"
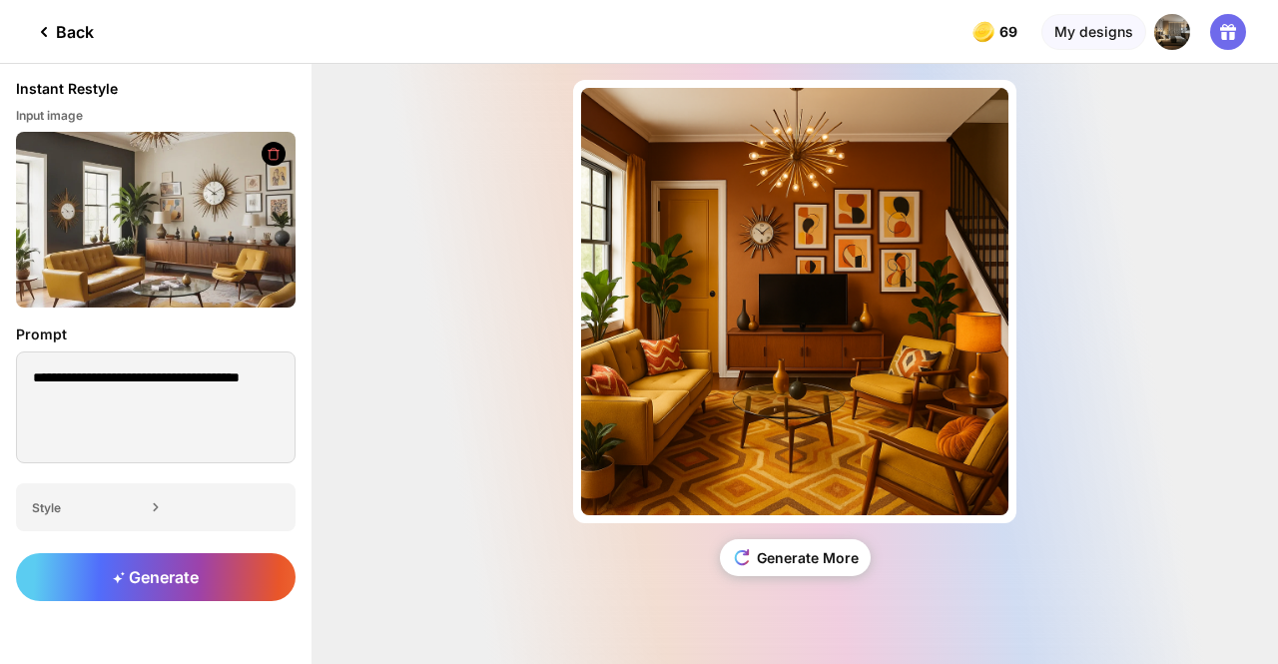
click at [64, 41] on div "Back" at bounding box center [63, 32] width 62 height 24
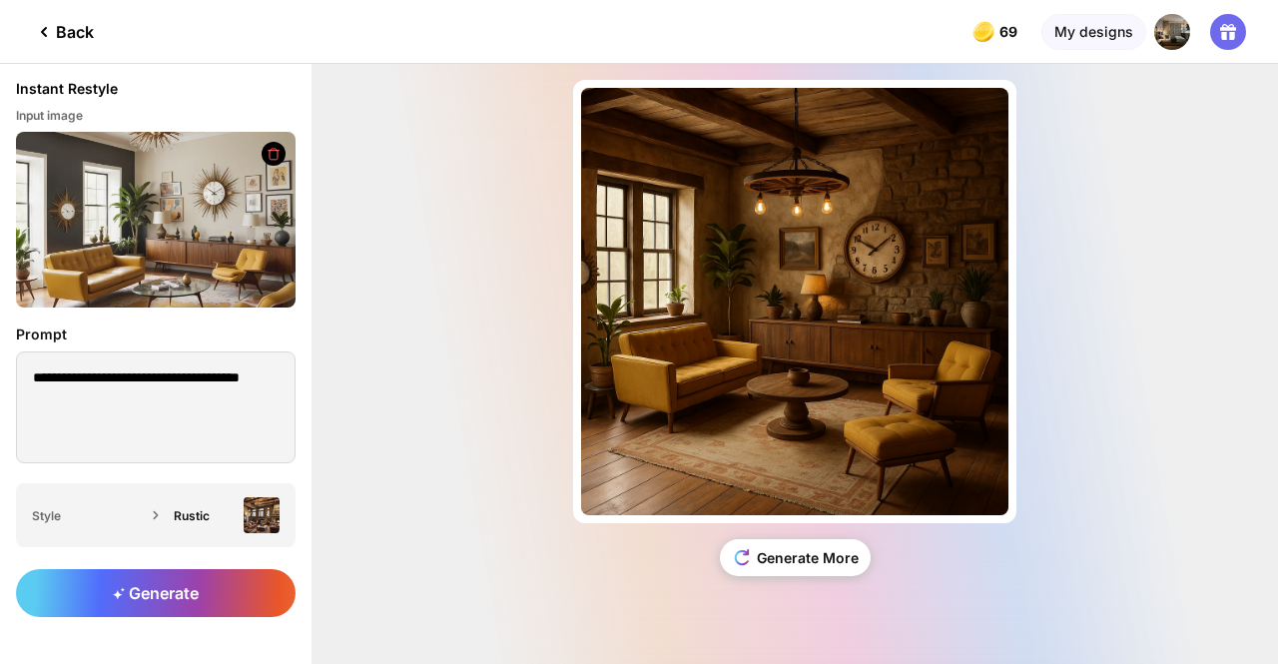
click at [64, 41] on div "Back" at bounding box center [63, 32] width 62 height 24
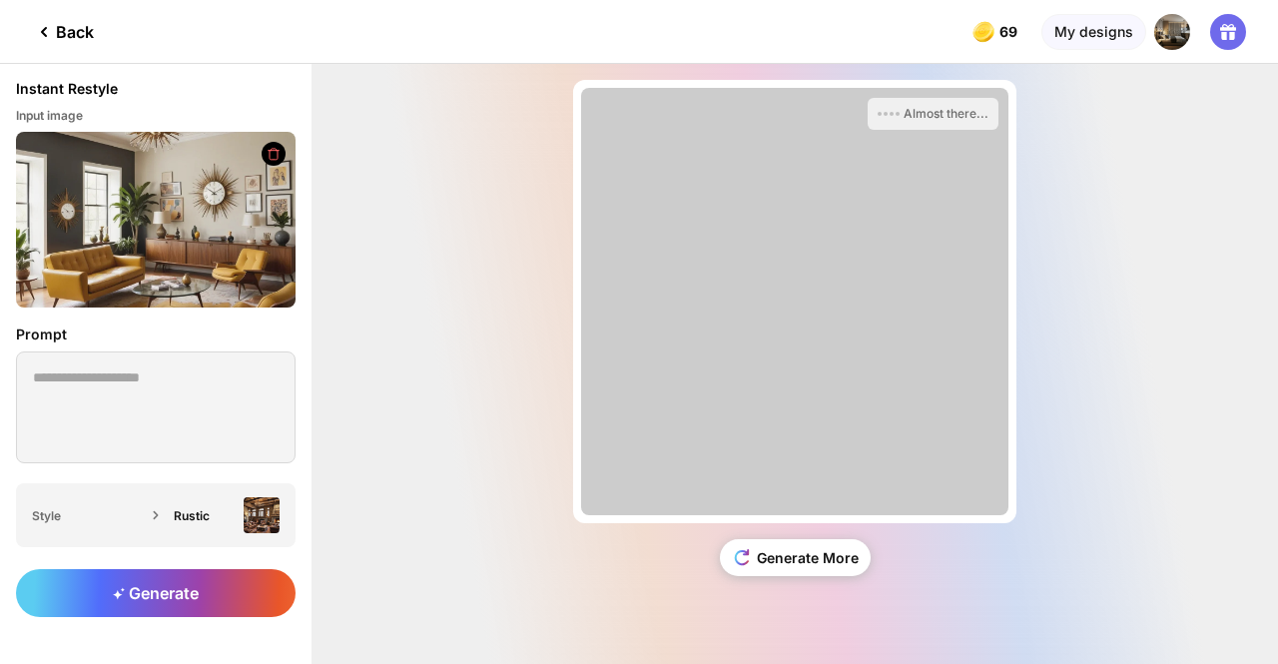
click at [64, 41] on div "Back" at bounding box center [63, 32] width 62 height 24
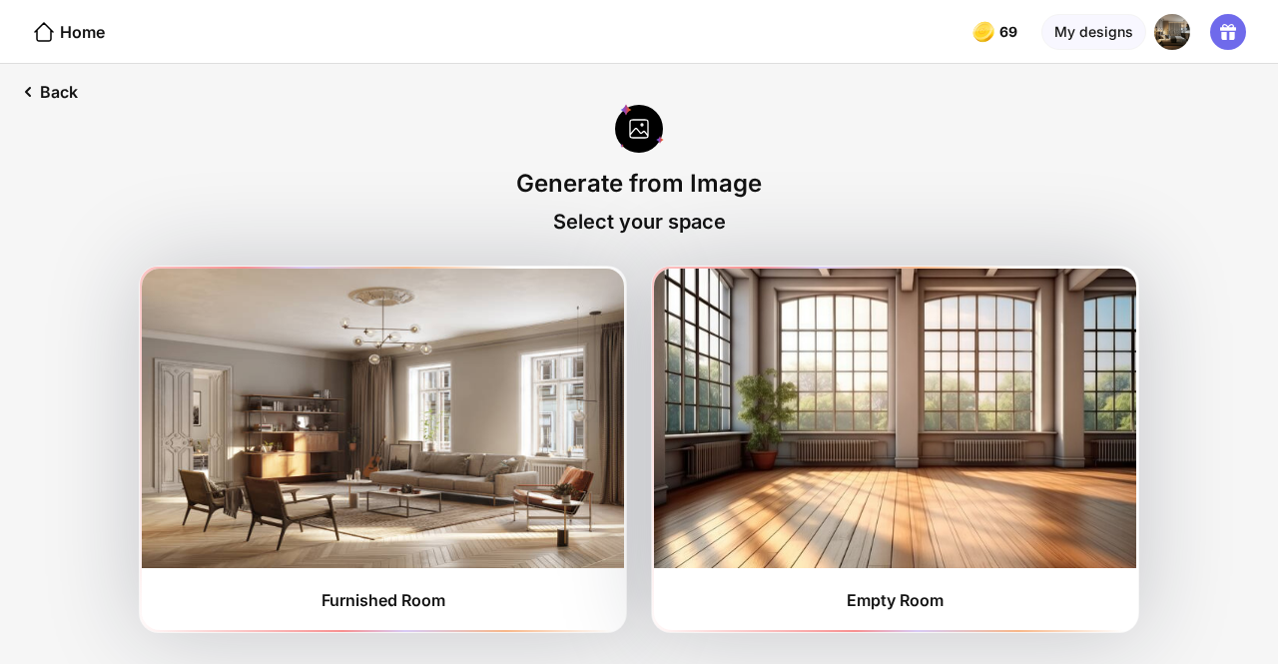
click at [64, 41] on div "Home" at bounding box center [68, 32] width 73 height 24
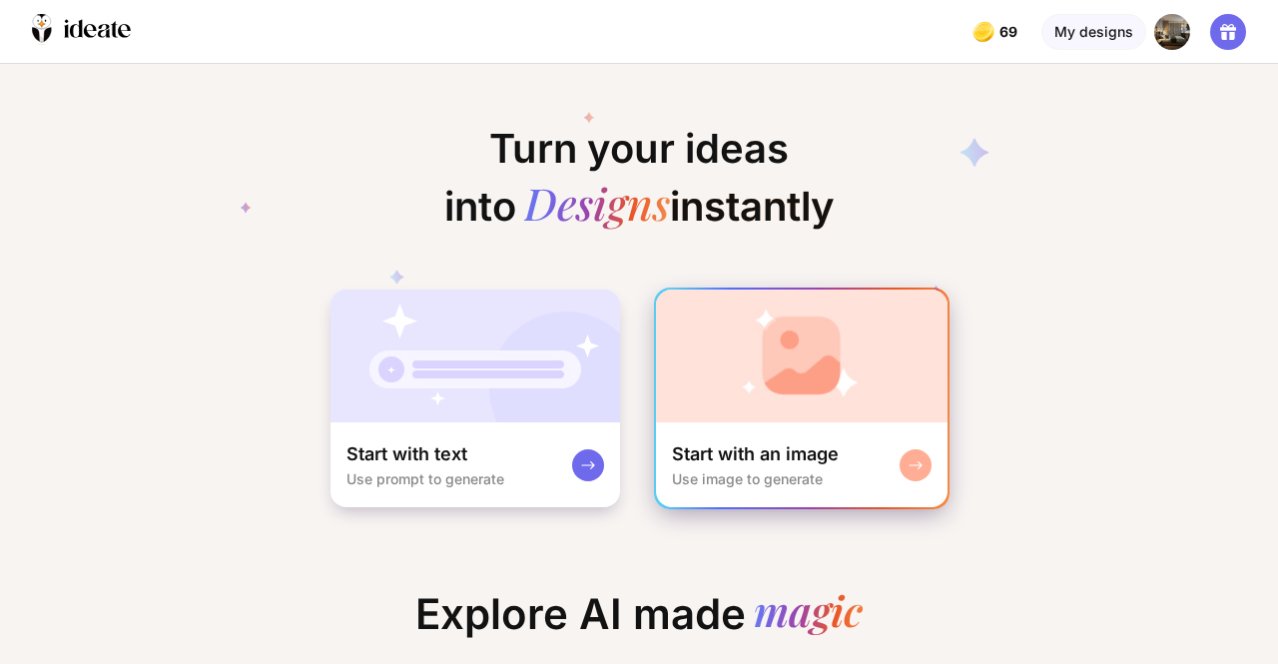
click at [765, 480] on div "Use image to generate" at bounding box center [747, 478] width 151 height 17
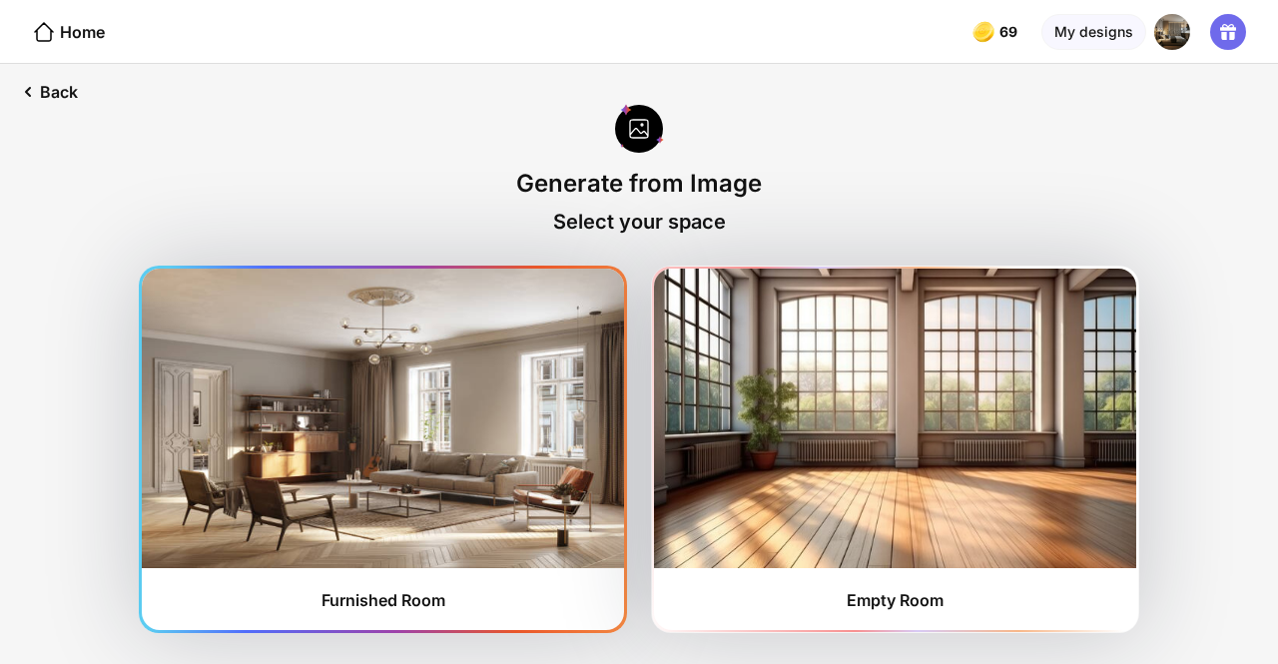
click at [328, 400] on img at bounding box center [383, 418] width 482 height 299
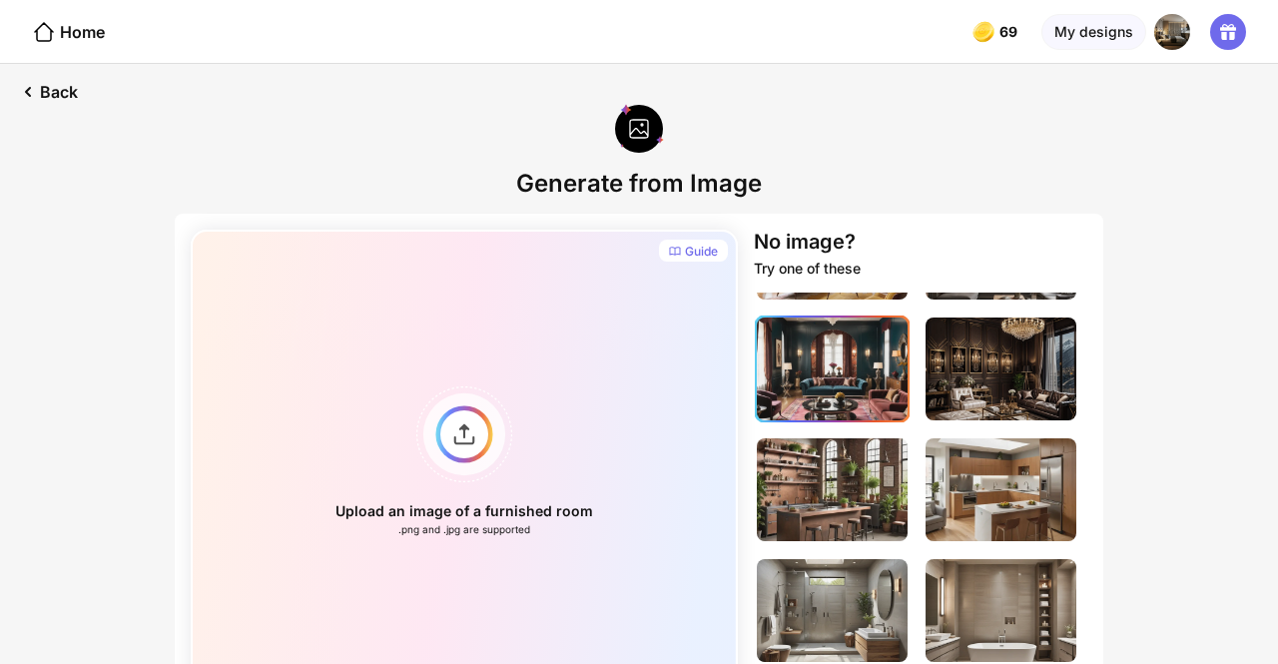
click at [841, 387] on img at bounding box center [832, 368] width 151 height 103
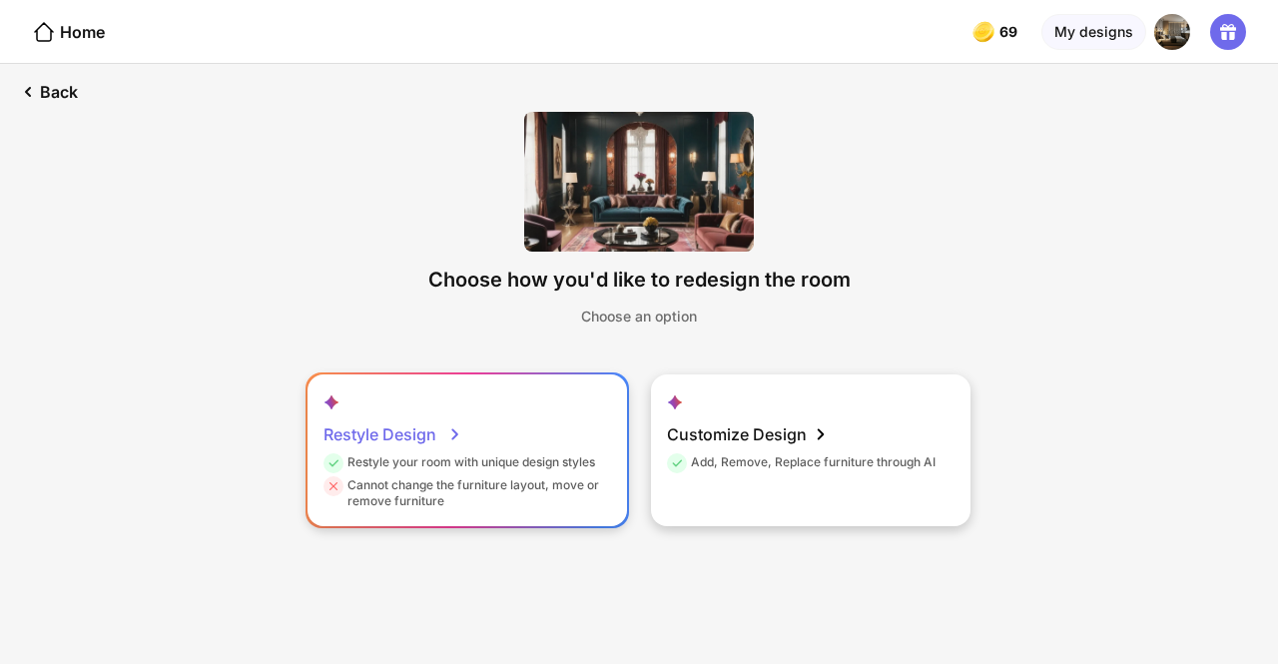
click at [515, 405] on div "Restyle Design Restyle your room with unique design styles Cannot change the fu…" at bounding box center [466, 450] width 319 height 152
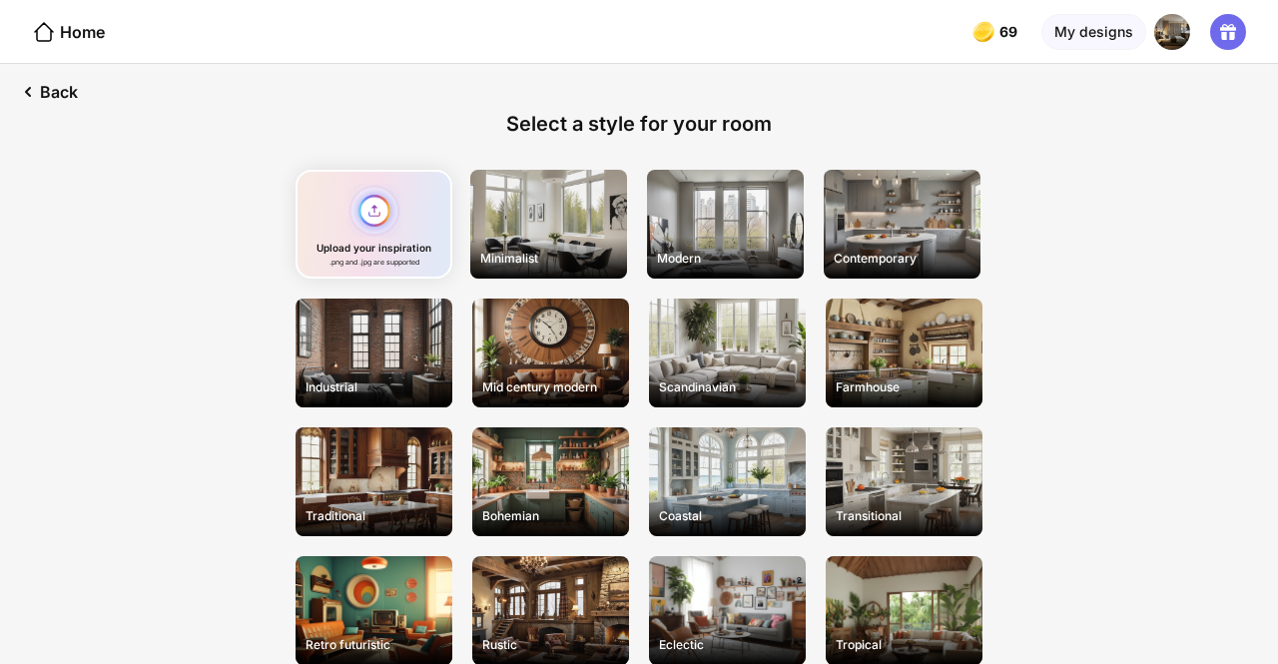
click at [368, 207] on div "Upload your inspiration .png and .jpg are supported" at bounding box center [373, 224] width 157 height 109
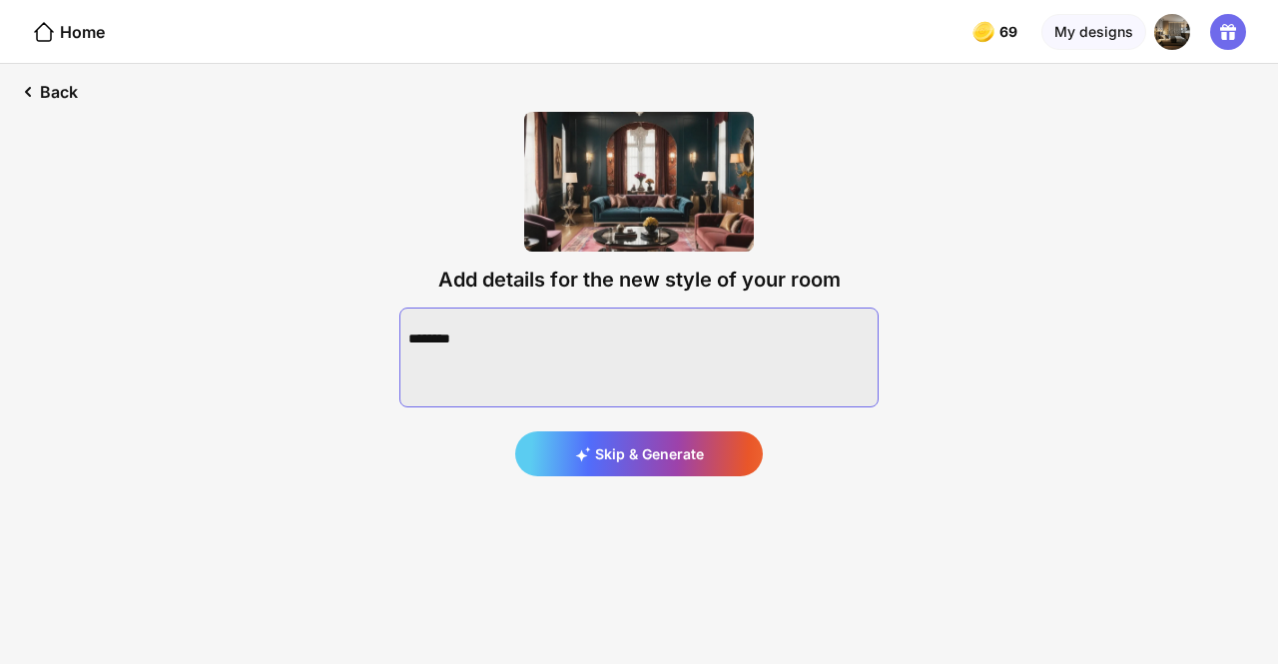
click at [629, 335] on textarea at bounding box center [638, 357] width 479 height 100
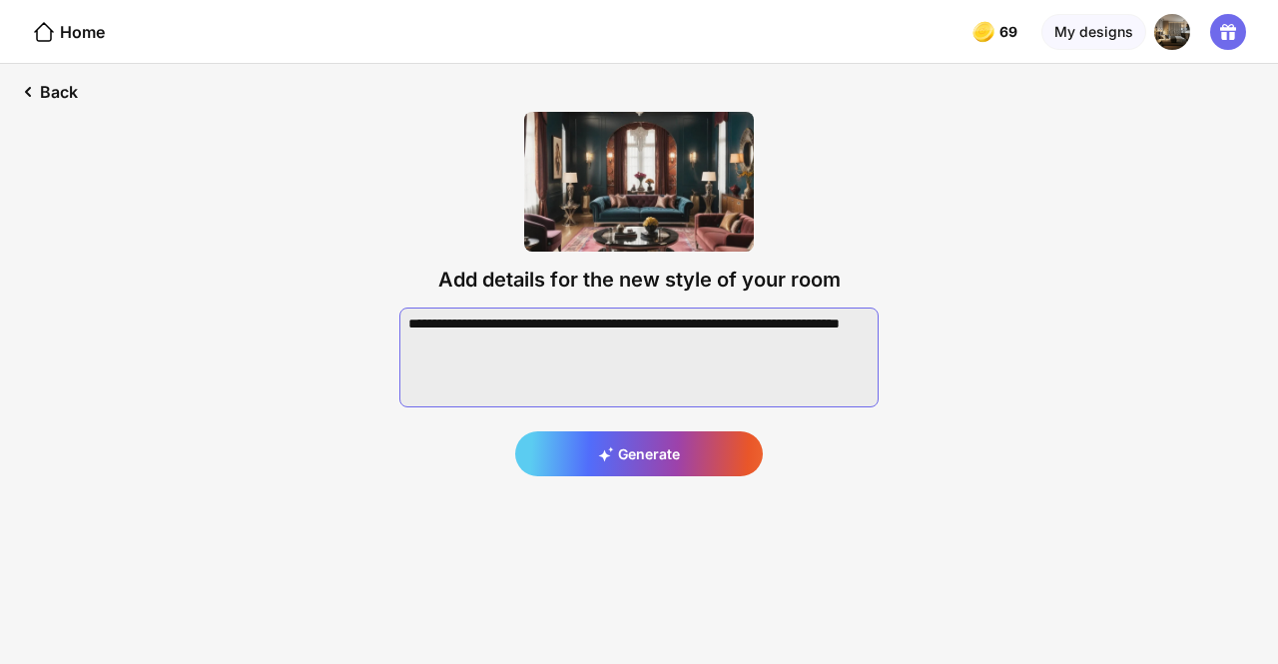
type textarea "**********"
click at [635, 476] on div "Add details for the new style of your room Generate" at bounding box center [638, 294] width 543 height 428
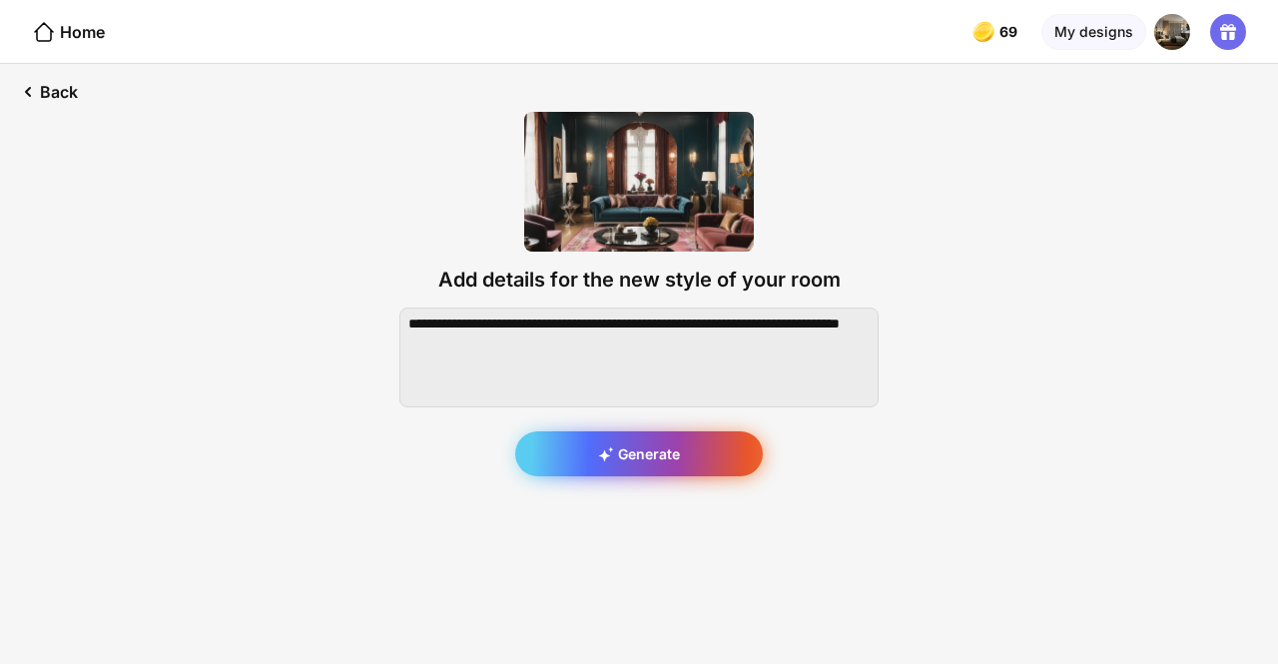
click at [639, 464] on div "Generate" at bounding box center [639, 453] width 248 height 45
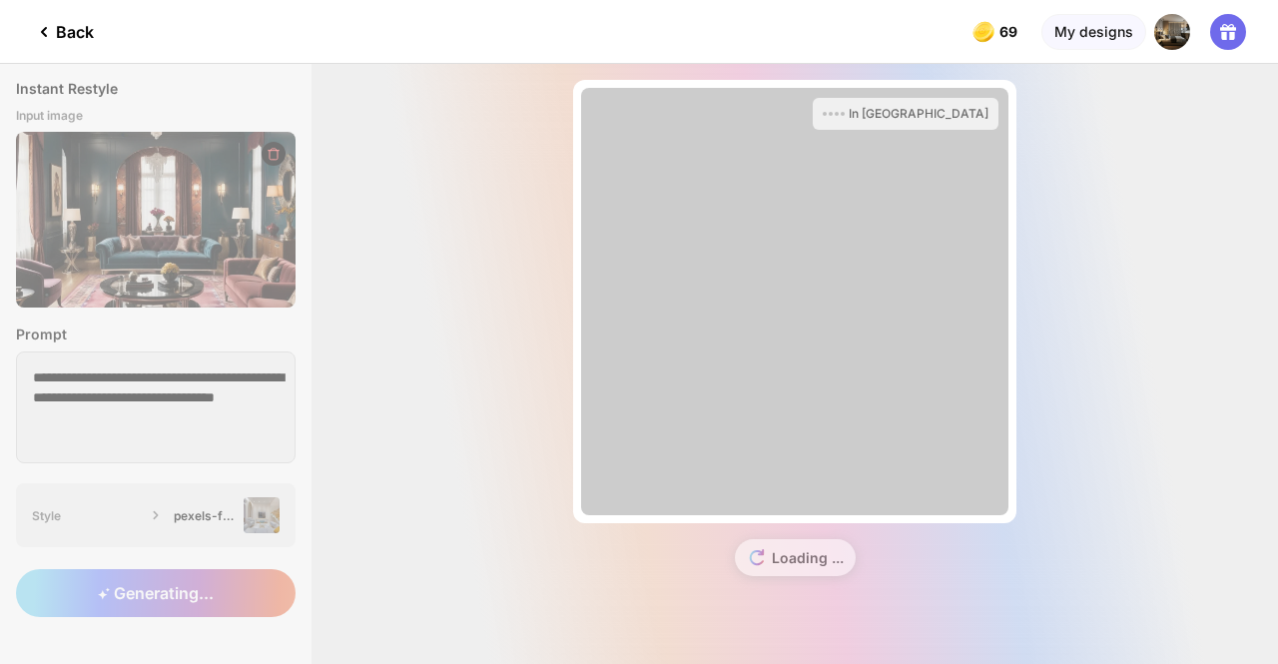
click at [443, 392] on div "In Queue Almost there... Edit Design Loading ..." at bounding box center [794, 364] width 966 height 600
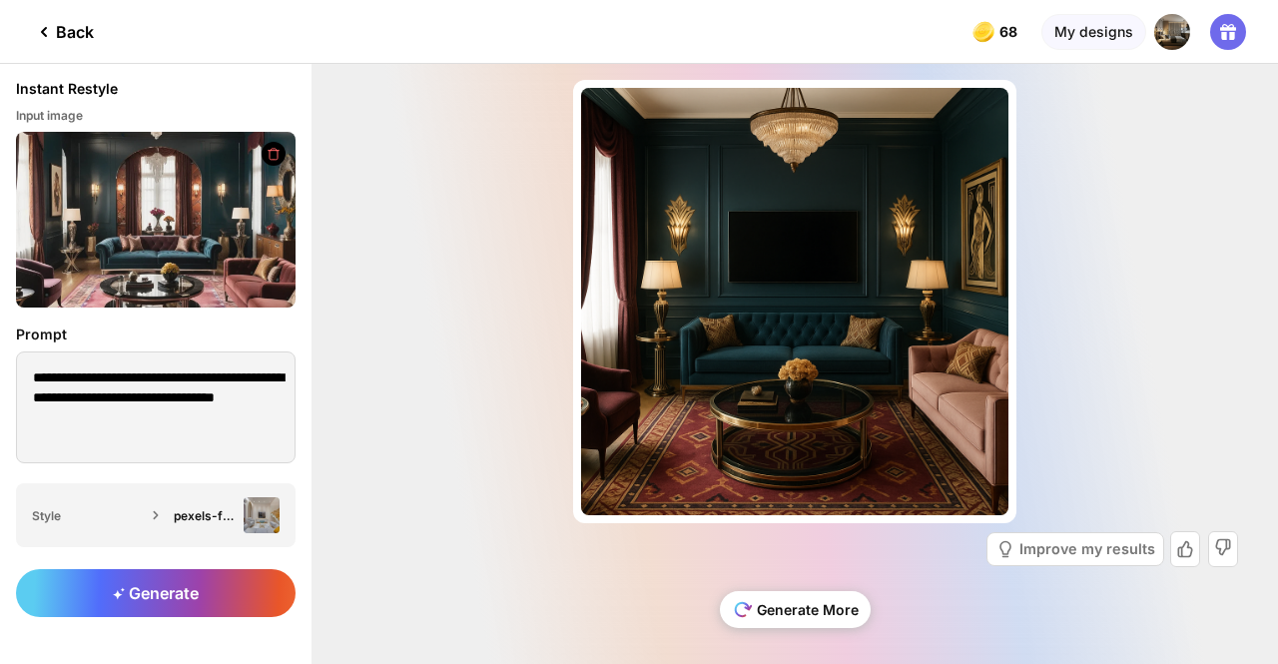
click at [795, 597] on div "Generate More" at bounding box center [795, 609] width 151 height 37
click at [739, 611] on icon at bounding box center [742, 609] width 29 height 29
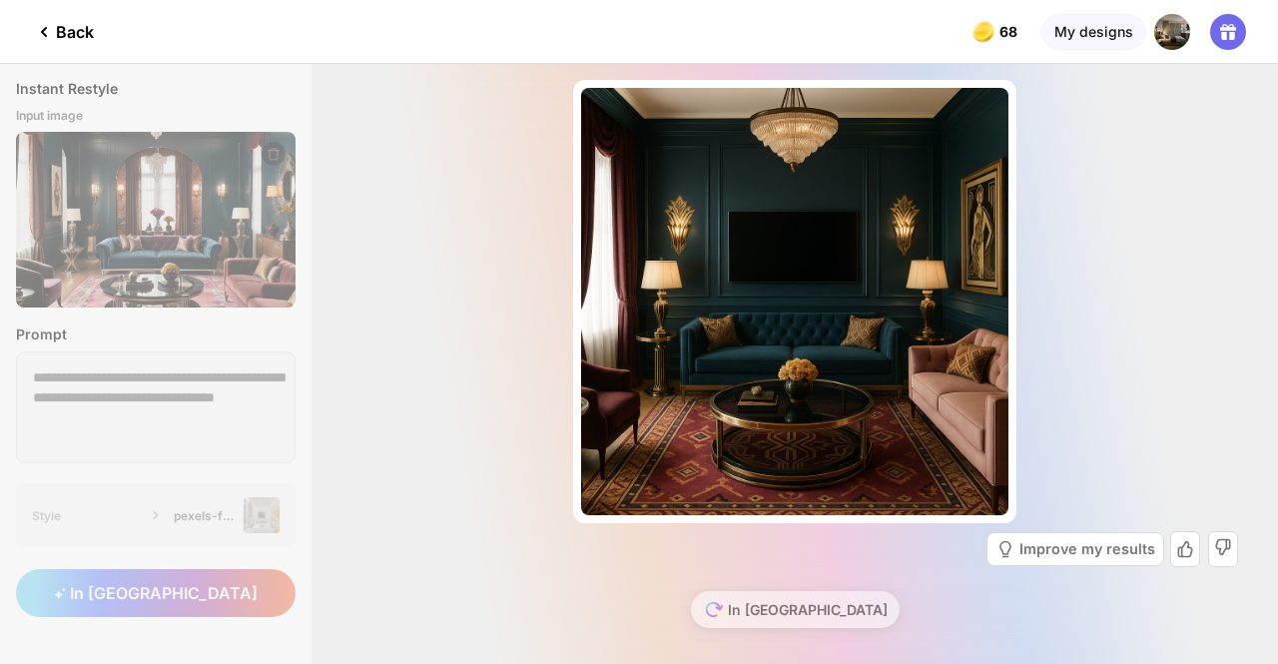
click at [739, 611] on div "In [GEOGRAPHIC_DATA]" at bounding box center [794, 617] width 886 height 85
click at [469, 523] on div "Improve my results" at bounding box center [794, 549] width 886 height 52
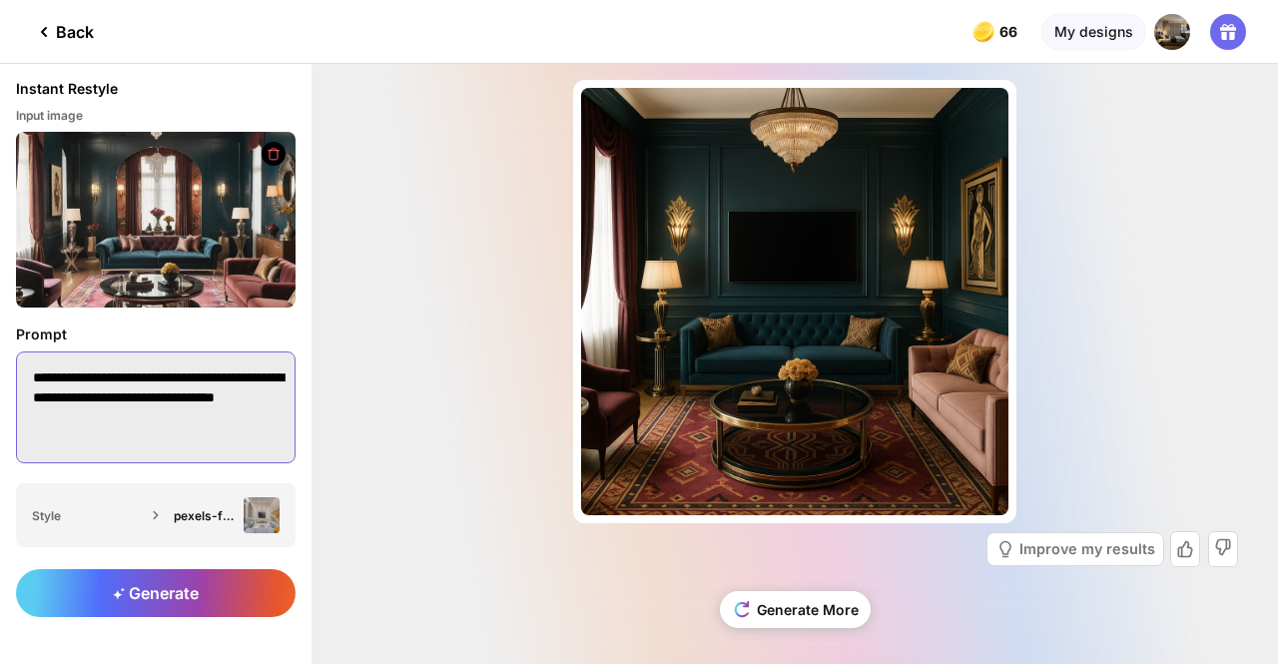
click at [196, 446] on textarea "**********" at bounding box center [155, 407] width 279 height 112
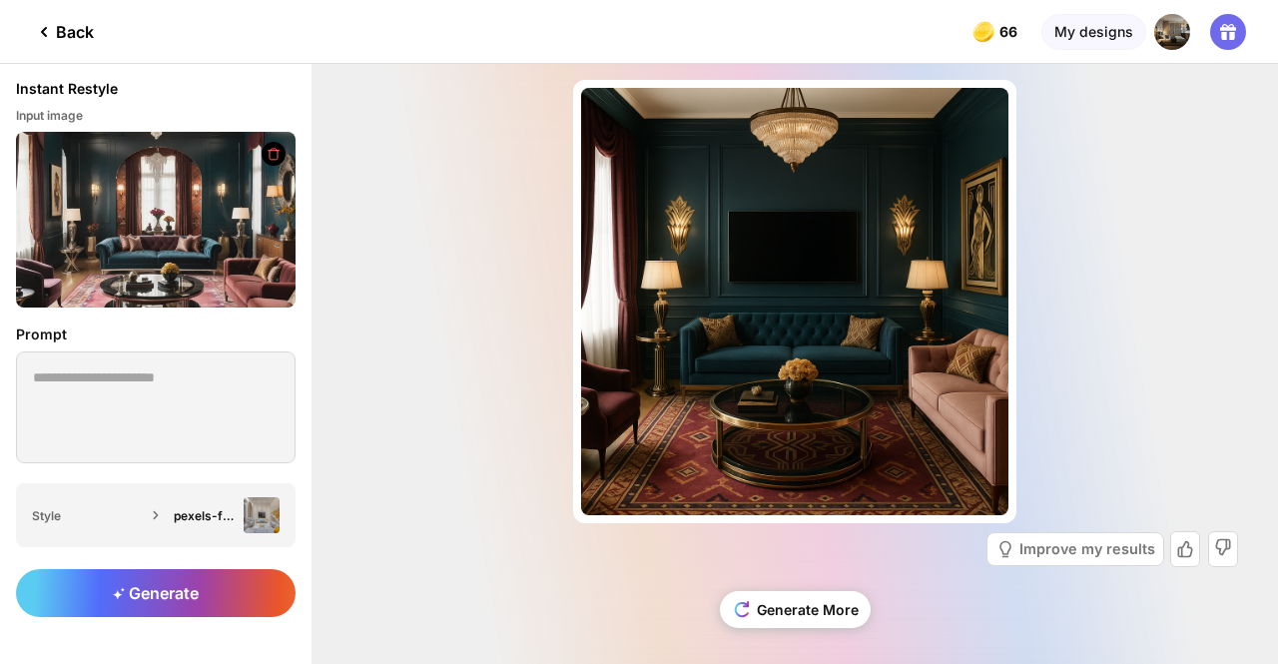
click at [323, 516] on div "Almost there... Edit Design Improve my results Generate More" at bounding box center [794, 364] width 966 height 600
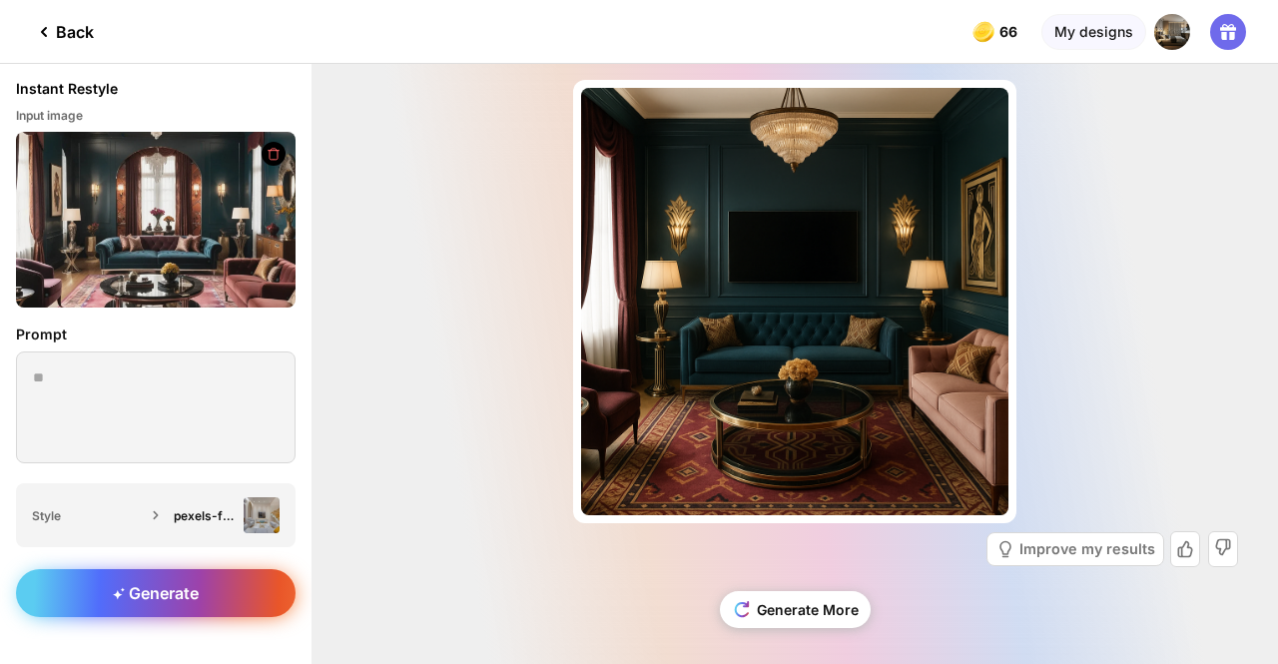
click at [223, 577] on div "Generate" at bounding box center [155, 593] width 279 height 48
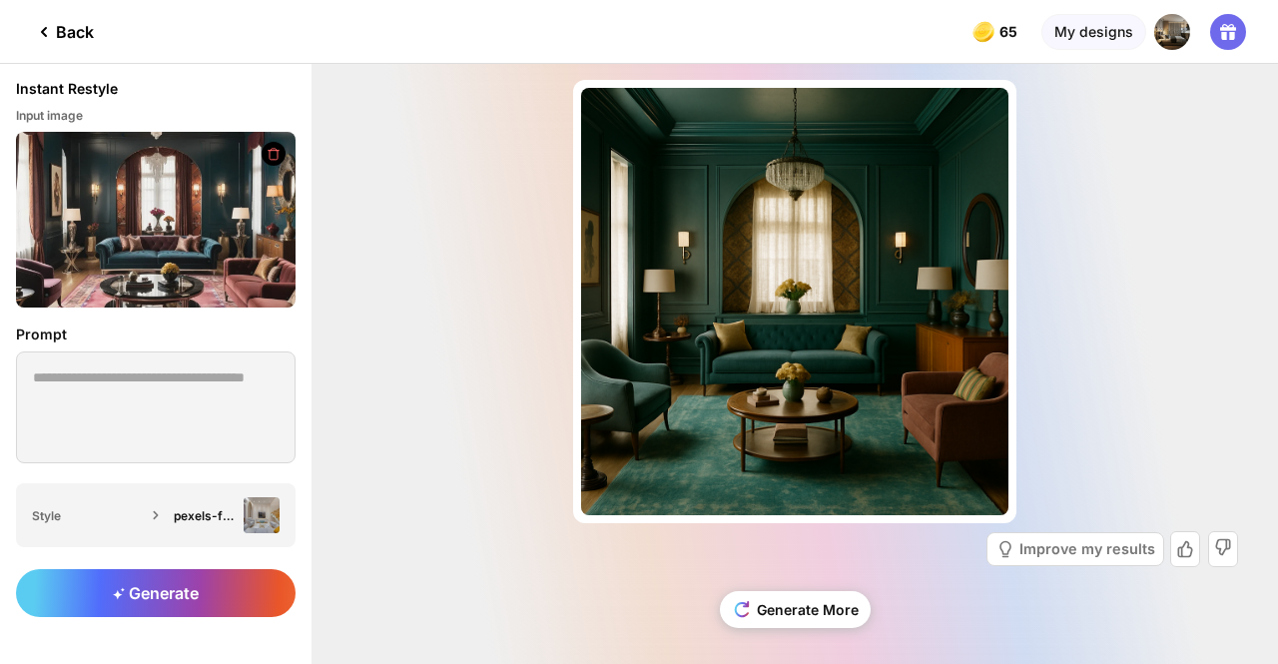
click at [50, 24] on icon at bounding box center [44, 32] width 24 height 24
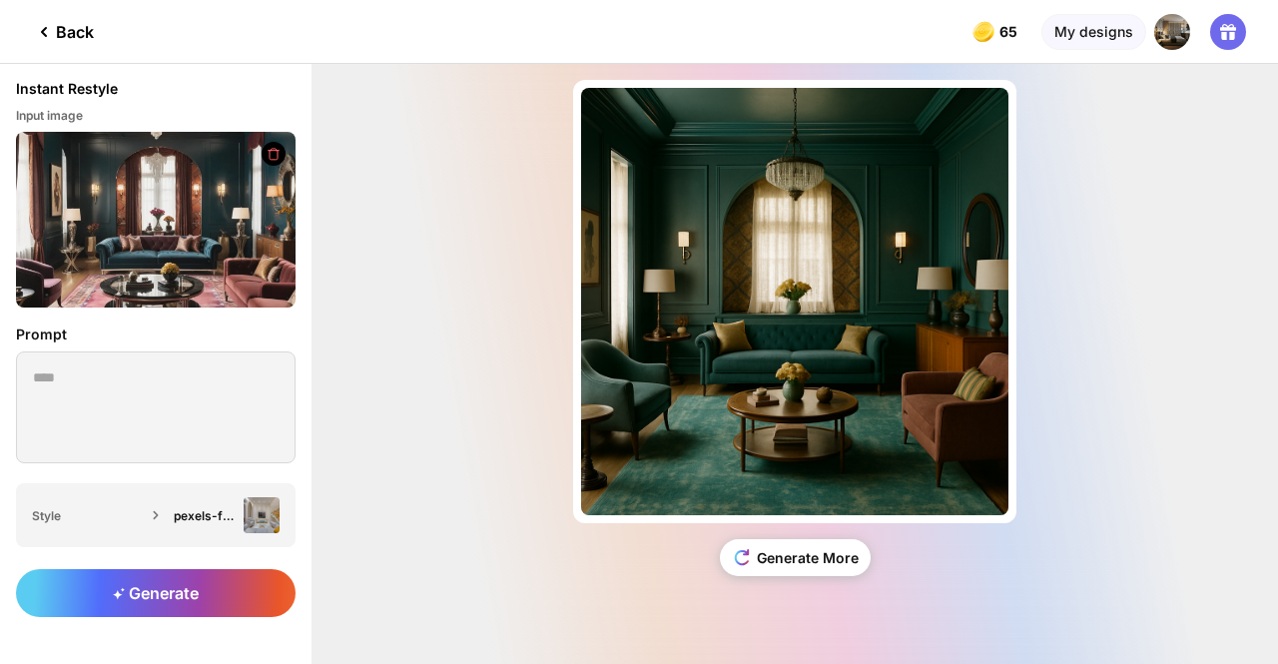
type textarea "**********"
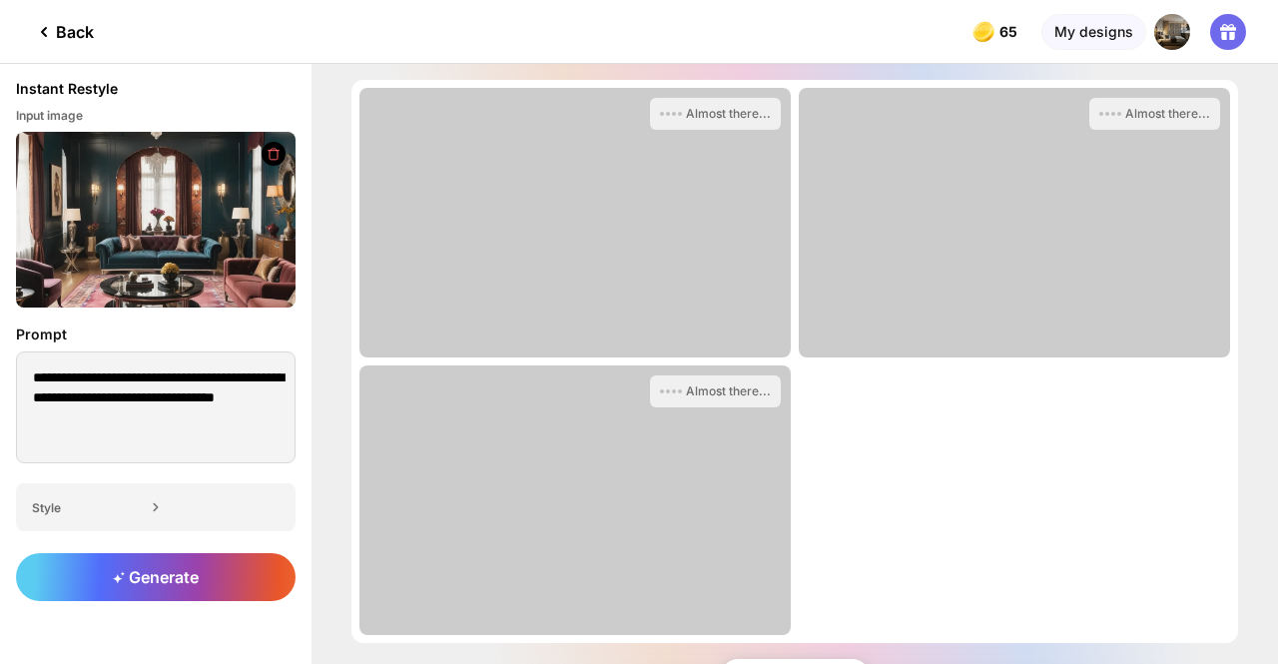
click at [50, 24] on icon at bounding box center [44, 32] width 24 height 24
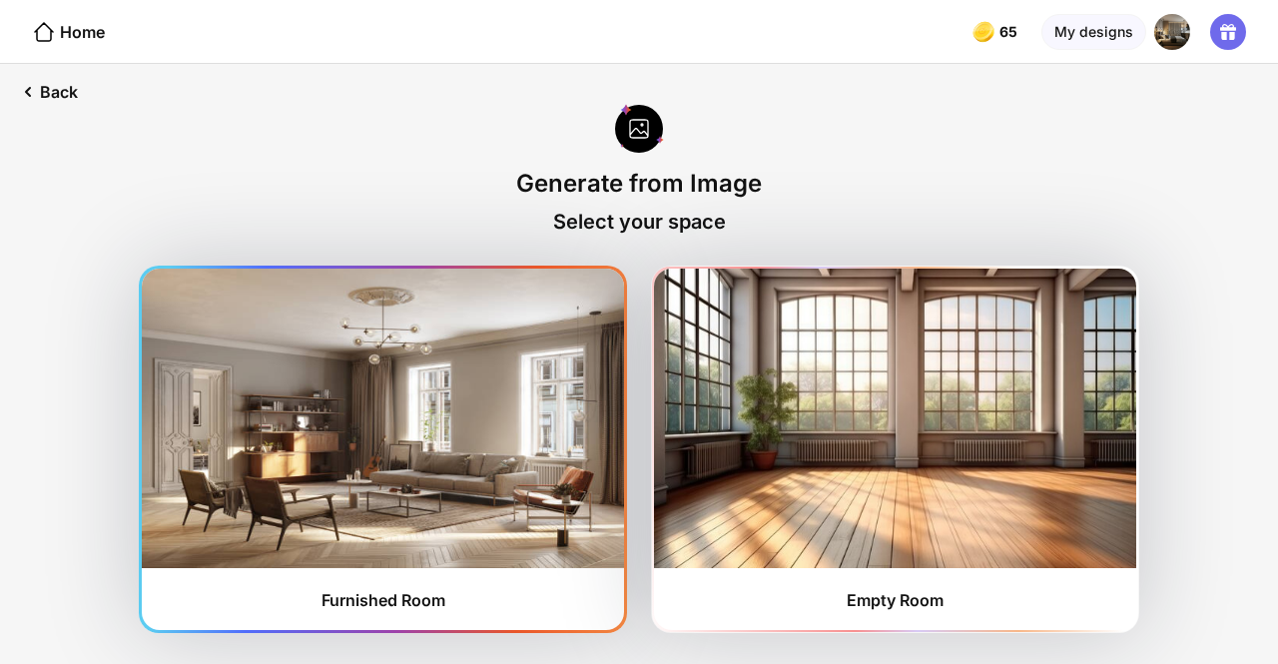
click at [308, 382] on img at bounding box center [383, 418] width 482 height 299
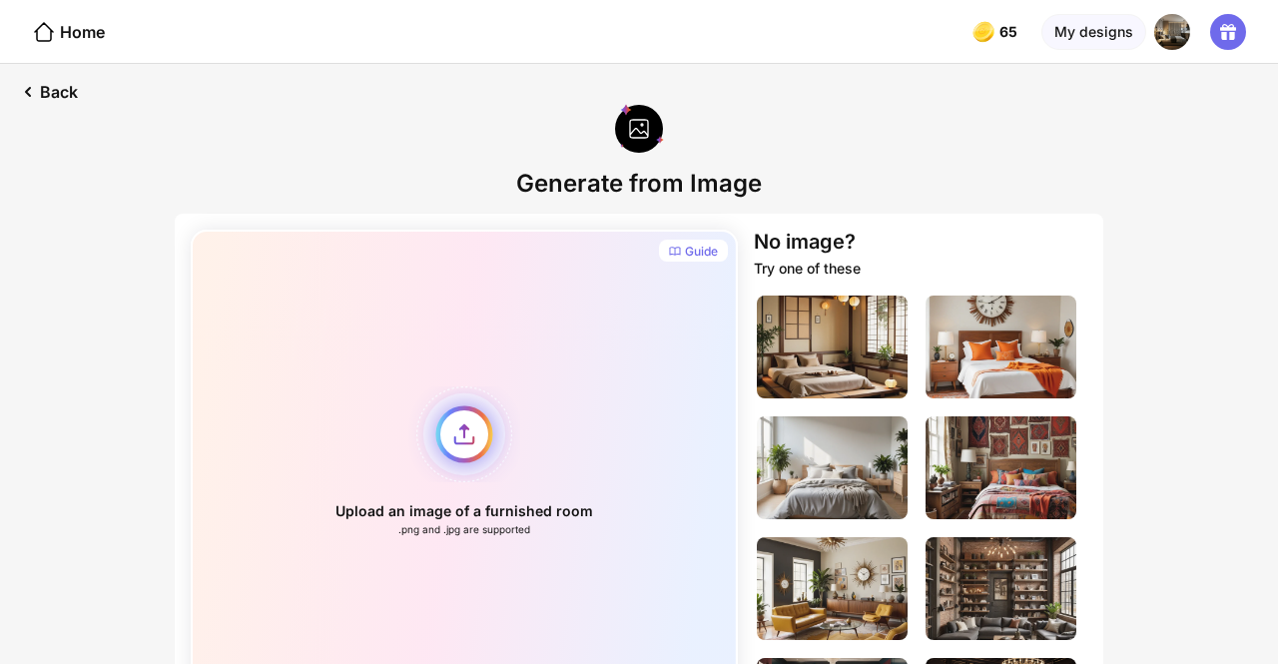
click at [475, 429] on div "Upload an image of a furnished room .png and .jpg are supported" at bounding box center [464, 461] width 547 height 463
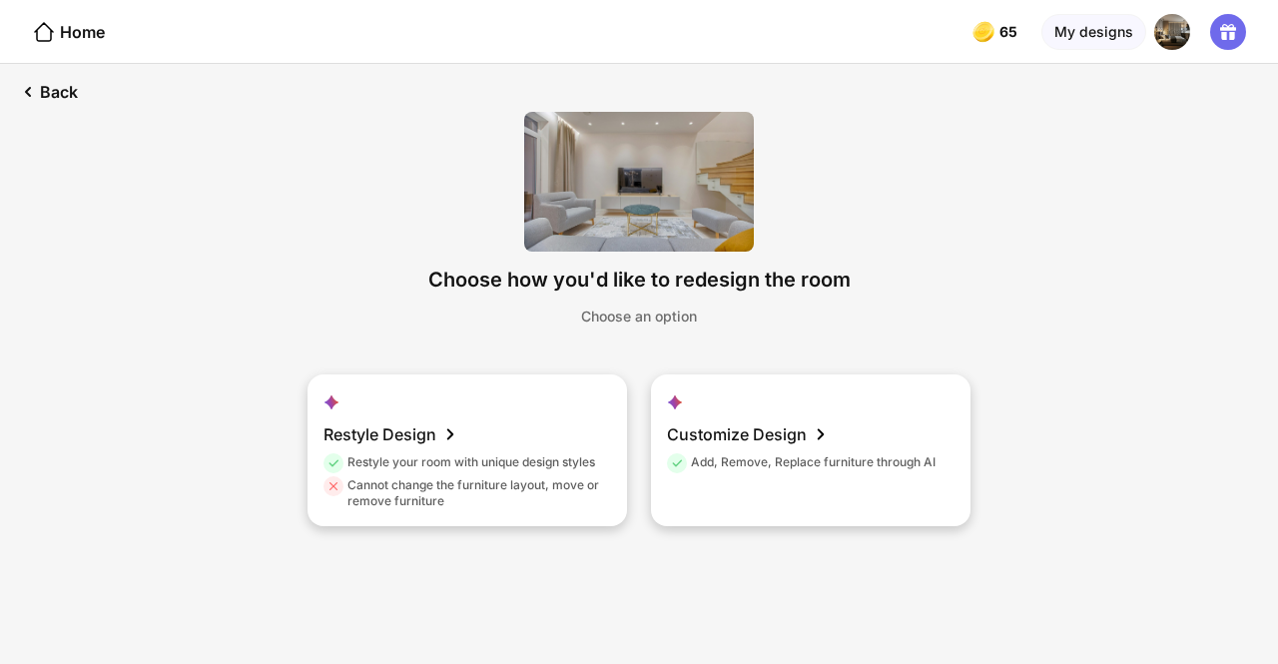
click at [503, 429] on div "Restyle Design Restyle your room with unique design styles Cannot change the fu…" at bounding box center [466, 450] width 319 height 152
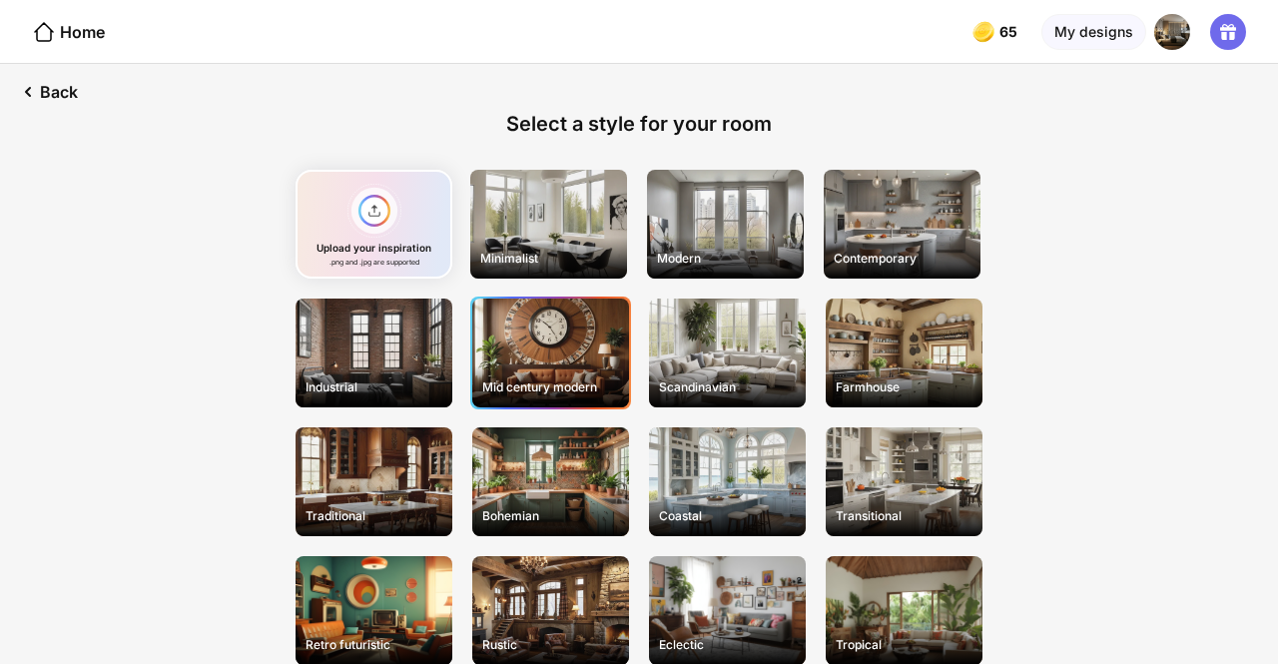
click at [523, 360] on div "Mid century modern" at bounding box center [550, 352] width 157 height 109
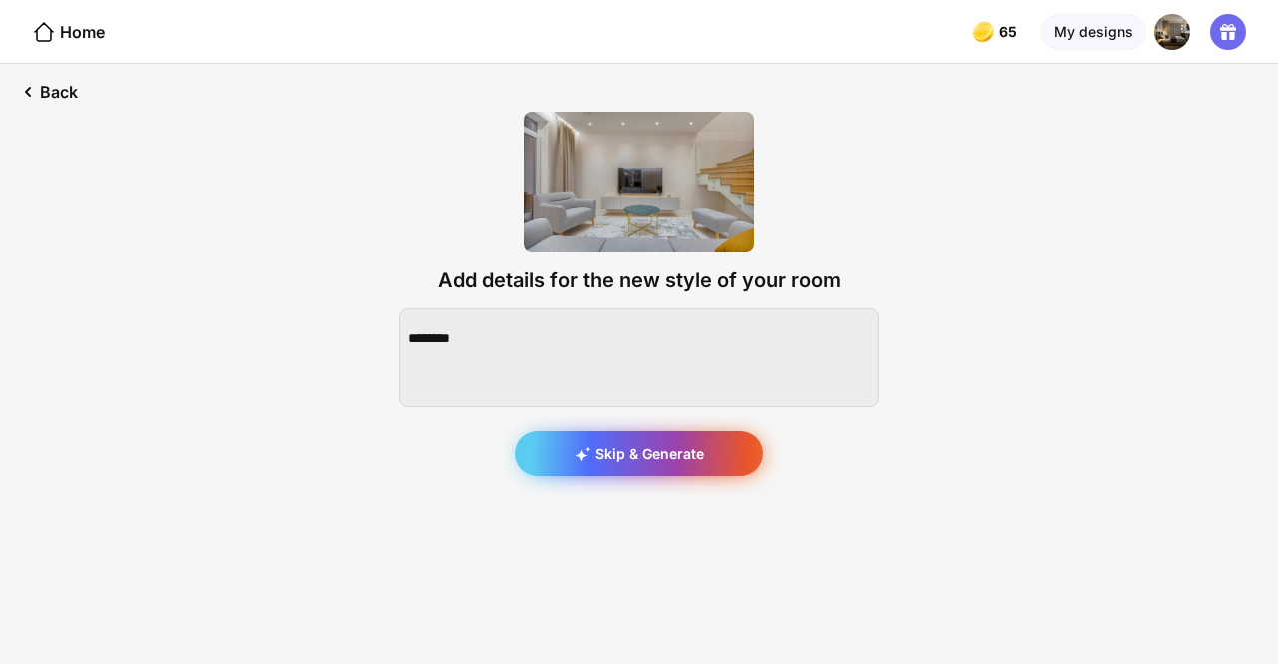
click at [637, 434] on div "Skip & Generate" at bounding box center [639, 453] width 248 height 45
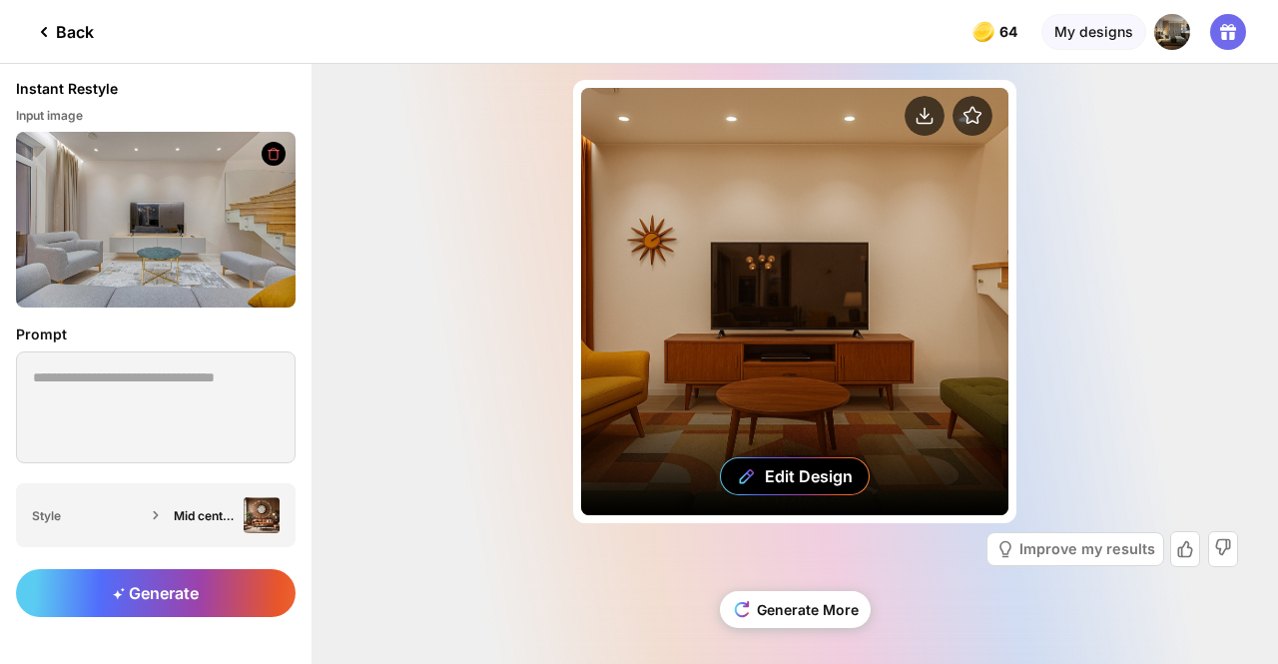
click at [781, 294] on div "Edit Design" at bounding box center [794, 301] width 427 height 427
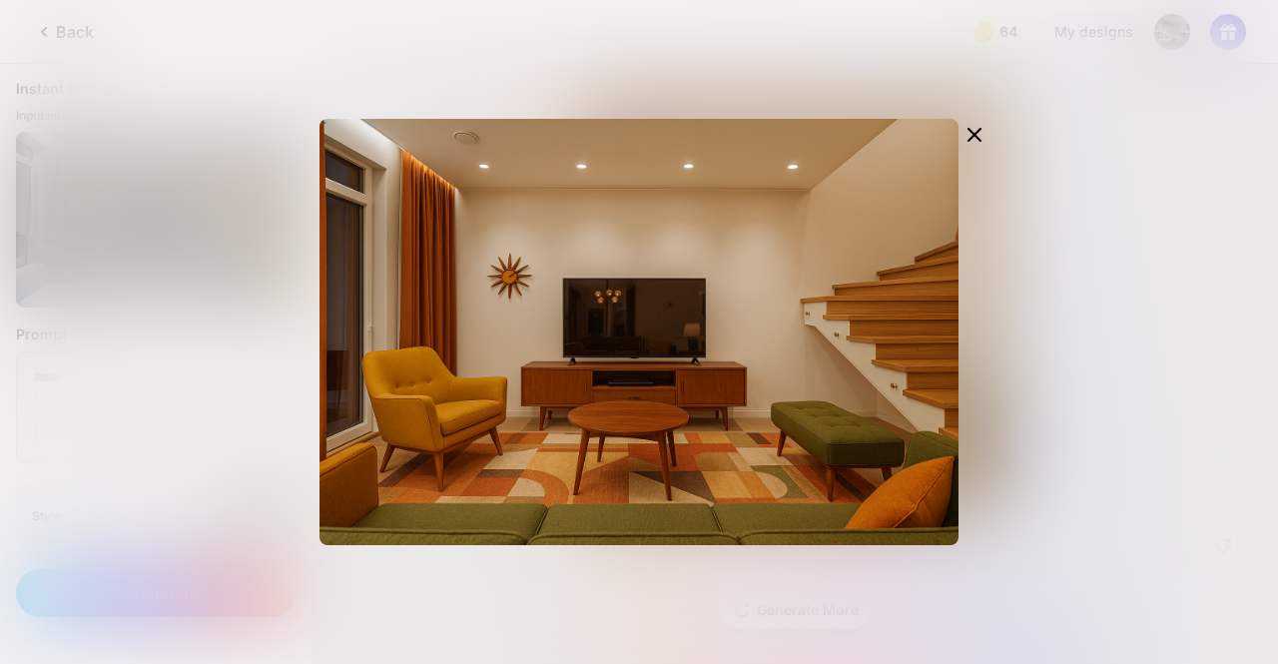
click at [230, 346] on div "Edit Design" at bounding box center [639, 332] width 1278 height 664
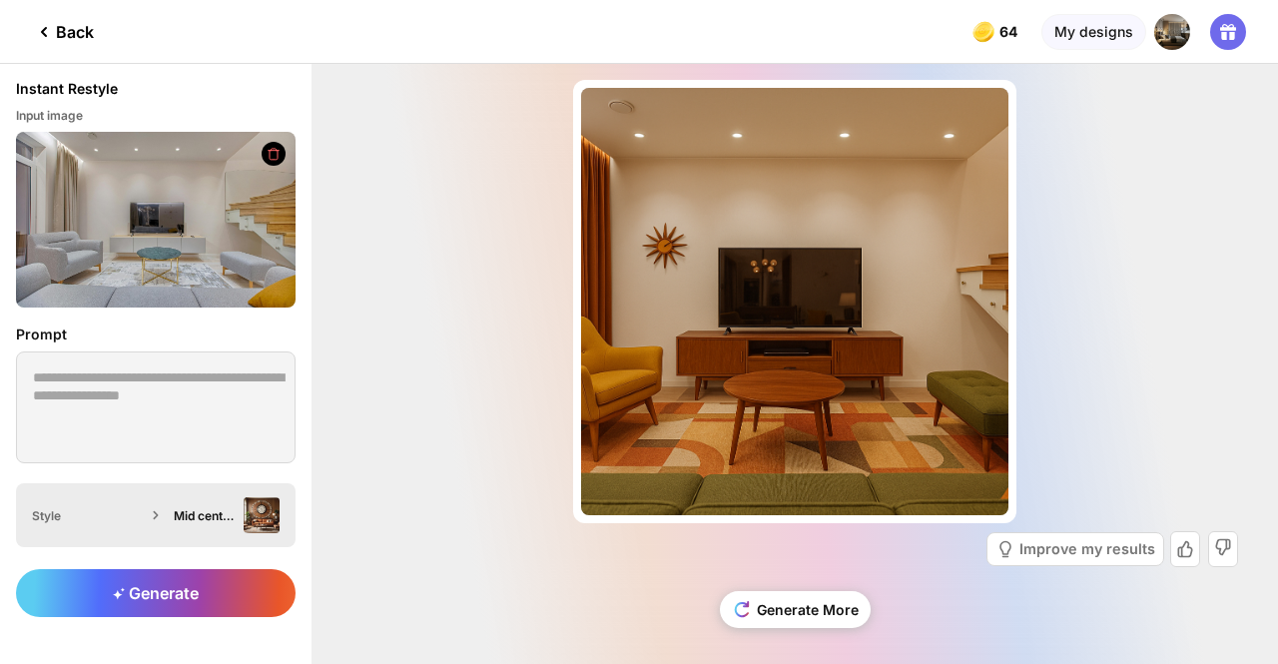
click at [227, 514] on div "Mid century modern" at bounding box center [205, 515] width 62 height 15
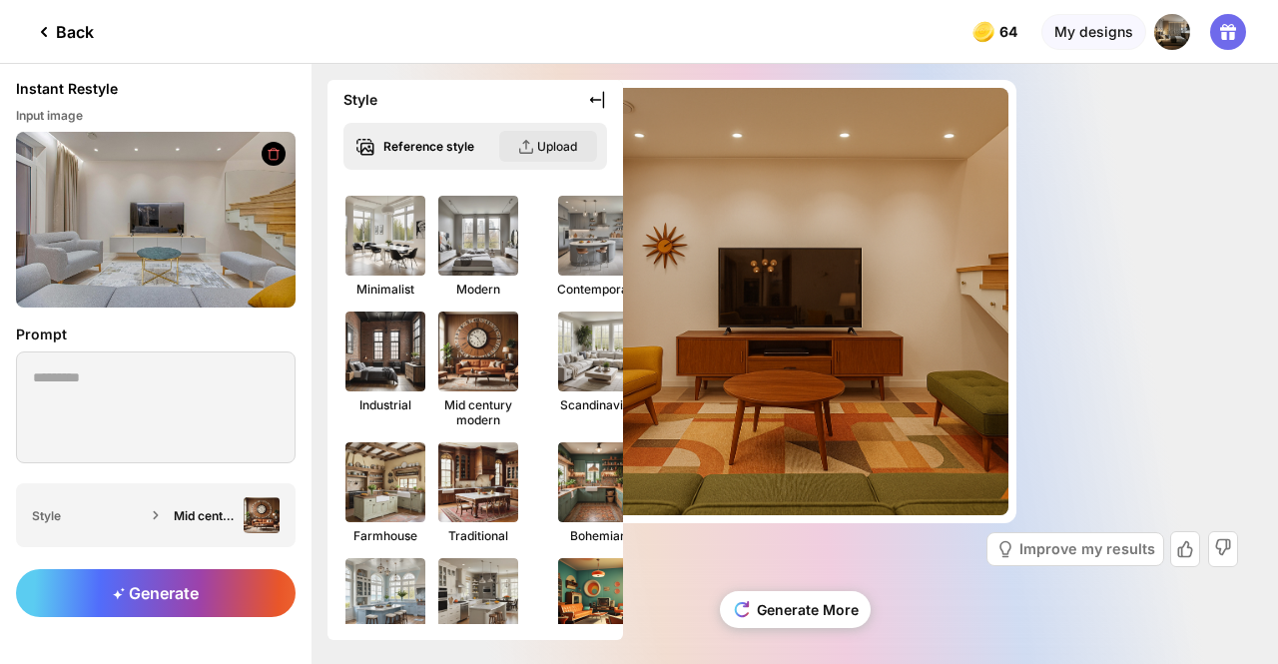
click at [548, 141] on div "Upload" at bounding box center [557, 146] width 40 height 15
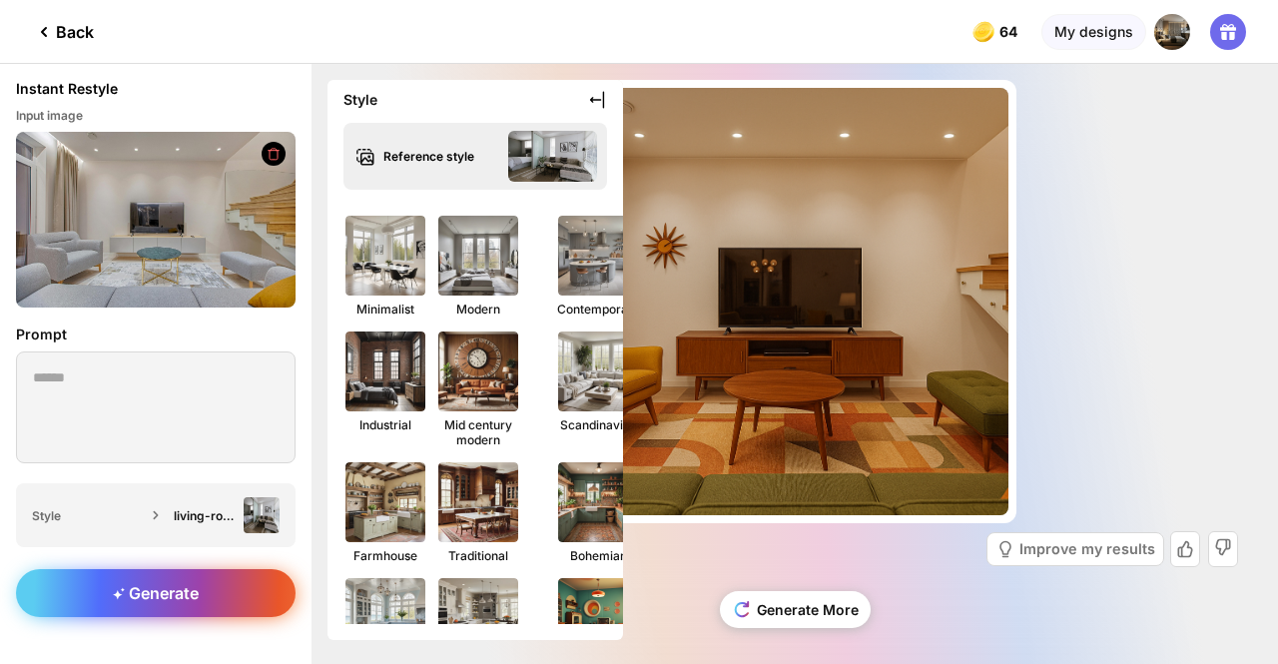
click at [168, 594] on span "Generate" at bounding box center [156, 593] width 86 height 20
